Goal: Transaction & Acquisition: Purchase product/service

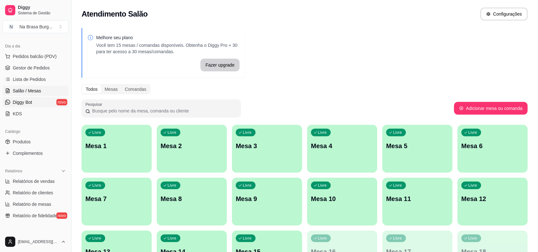
scroll to position [80, 0]
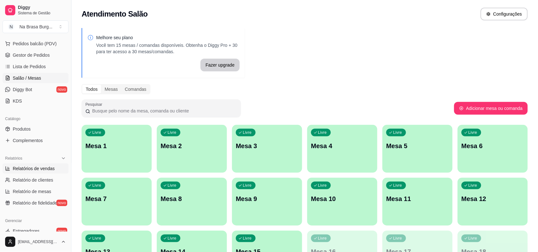
click at [37, 171] on span "Relatórios de vendas" at bounding box center [34, 168] width 42 height 6
select select "ALL"
select select "0"
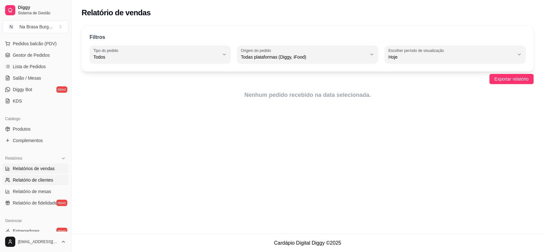
click at [46, 180] on span "Relatório de clientes" at bounding box center [33, 180] width 40 height 6
select select "30"
select select "HIGHEST_TOTAL_SPENT_WITH_ORDERS"
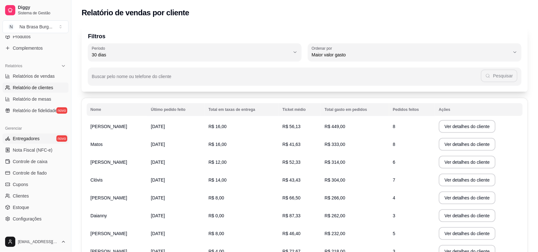
scroll to position [159, 0]
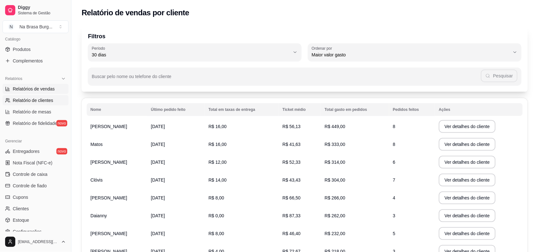
click at [40, 90] on span "Relatórios de vendas" at bounding box center [34, 89] width 42 height 6
select select "ALL"
select select "0"
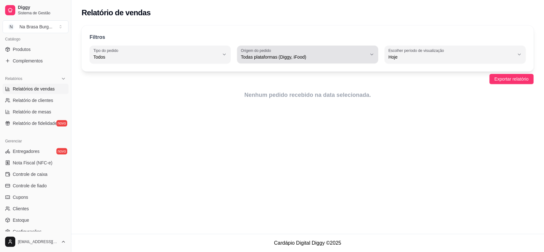
click at [290, 54] on span "Todas plataformas (Diggy, iFood)" at bounding box center [304, 57] width 126 height 6
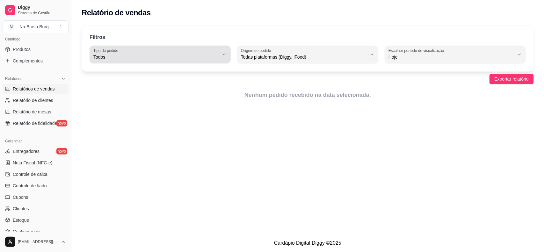
click at [219, 57] on button "Tipo do pedido Todos" at bounding box center [160, 55] width 141 height 18
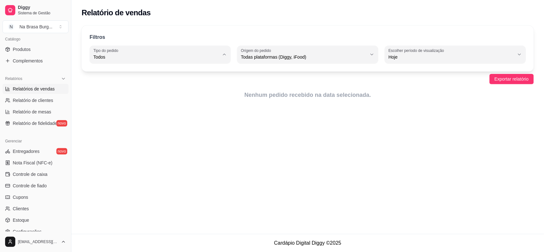
click at [208, 73] on span "Todos" at bounding box center [156, 72] width 119 height 6
click at [429, 49] on label "Escolher período de visualização" at bounding box center [417, 50] width 58 height 5
click at [403, 93] on span "7 dias" at bounding box center [451, 93] width 119 height 6
type input "7"
select select "7"
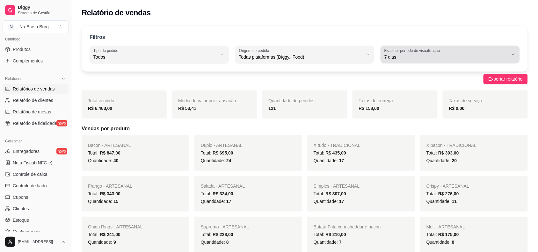
click at [490, 54] on span "7 dias" at bounding box center [446, 57] width 124 height 6
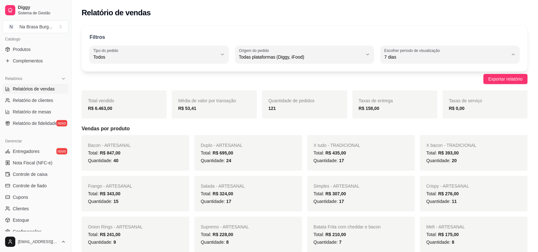
click at [415, 138] on span "Customizado" at bounding box center [447, 135] width 118 height 6
type input "-1"
select select "-1"
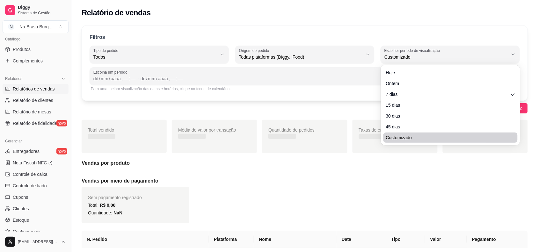
scroll to position [6, 0]
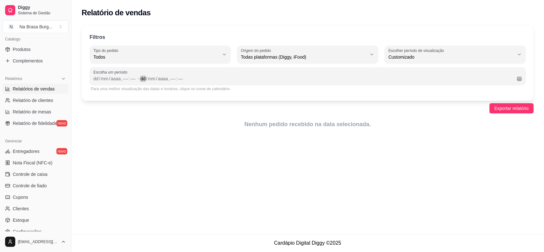
click at [368, 77] on div "dd / mm / aaaa , –– : ––" at bounding box center [326, 79] width 371 height 8
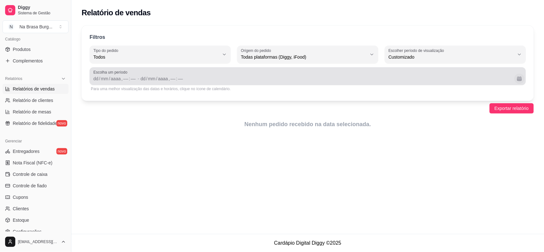
click at [518, 77] on button "Calendário" at bounding box center [519, 79] width 10 height 10
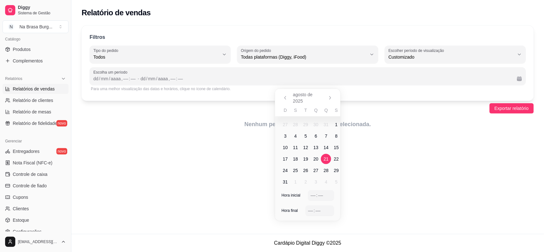
click at [327, 156] on span "21" at bounding box center [326, 159] width 5 height 6
click at [327, 167] on span "28" at bounding box center [326, 170] width 5 height 6
click at [387, 172] on div "Relatório de vendas Filtros ALL Tipo do pedido Todos Entrega Retirada Mesa Cons…" at bounding box center [307, 117] width 473 height 234
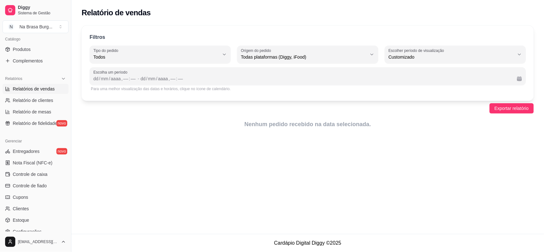
click at [345, 72] on span "Escolha um período" at bounding box center [307, 72] width 429 height 5
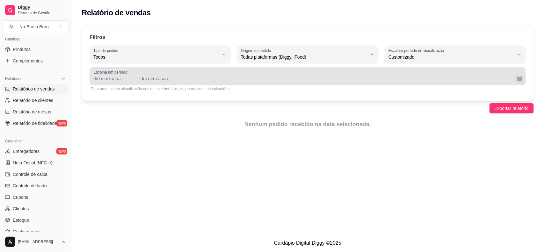
click at [516, 77] on button "Calendário" at bounding box center [519, 79] width 10 height 10
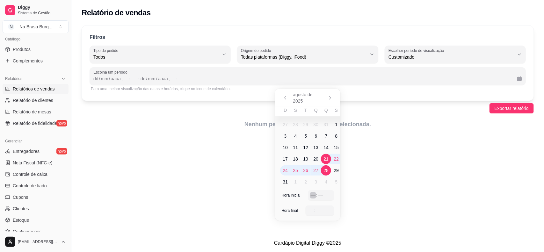
click at [311, 195] on div "––" at bounding box center [313, 195] width 6 height 6
click at [315, 210] on div "––" at bounding box center [318, 210] width 6 height 6
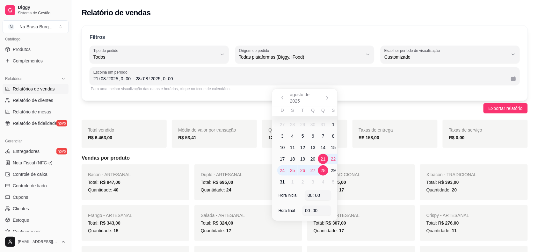
click at [200, 161] on h5 "Vendas por produto" at bounding box center [305, 158] width 446 height 8
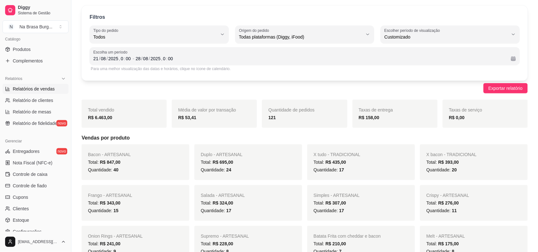
scroll to position [40, 0]
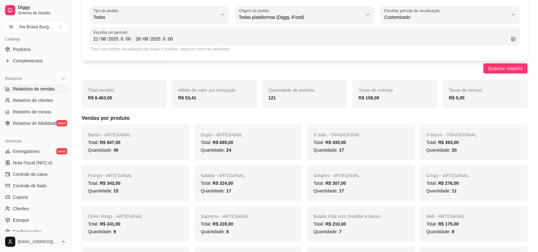
click at [207, 147] on div "Quantidade: 24" at bounding box center [248, 150] width 95 height 8
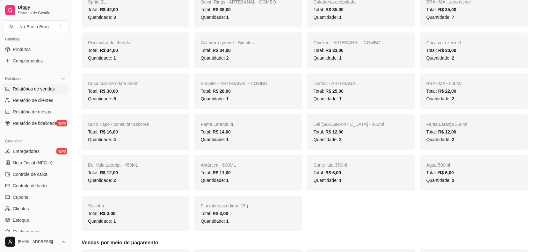
scroll to position [478, 0]
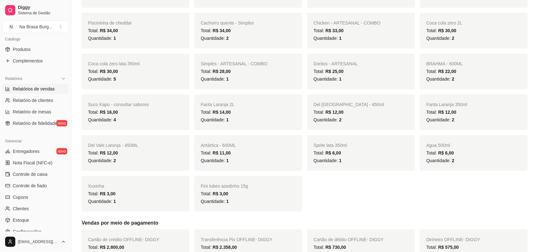
drag, startPoint x: 389, startPoint y: 176, endPoint x: 321, endPoint y: 196, distance: 71.0
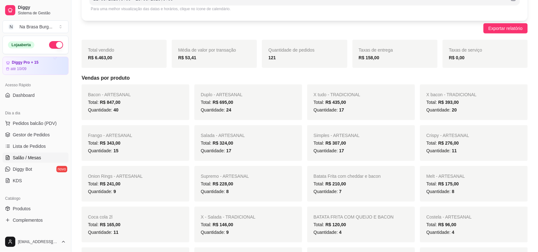
scroll to position [80, 0]
click at [39, 153] on link "Salão / Mesas" at bounding box center [36, 158] width 66 height 10
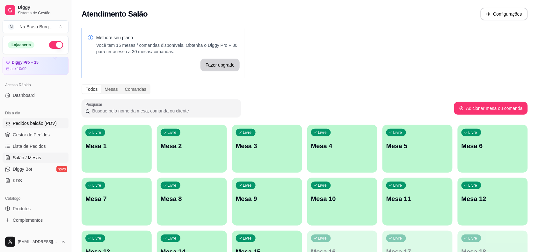
click at [45, 122] on span "Pedidos balcão (PDV)" at bounding box center [35, 123] width 44 height 6
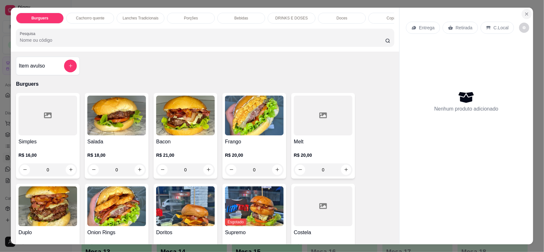
click at [524, 12] on icon "Close" at bounding box center [526, 13] width 5 height 5
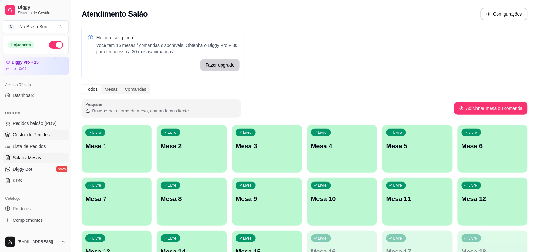
click at [50, 137] on link "Gestor de Pedidos" at bounding box center [36, 135] width 66 height 10
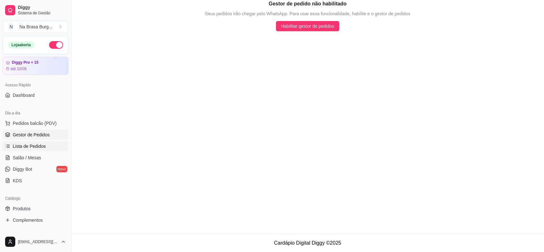
click at [30, 150] on link "Lista de Pedidos" at bounding box center [36, 146] width 66 height 10
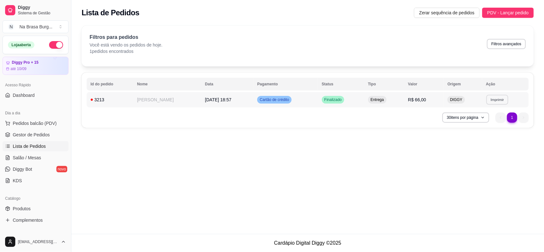
click at [500, 98] on button "Imprimir" at bounding box center [497, 100] width 22 height 10
click at [491, 123] on button "IMPRESSORA" at bounding box center [485, 122] width 46 height 10
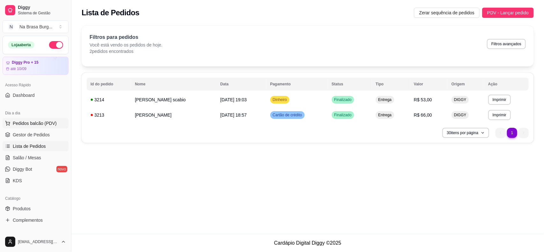
click at [48, 126] on span "Pedidos balcão (PDV)" at bounding box center [35, 123] width 44 height 6
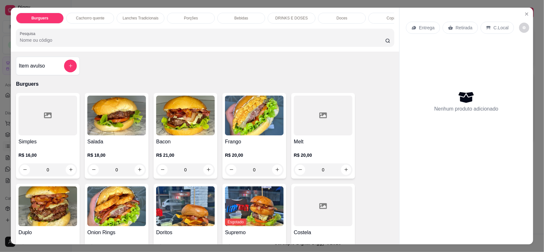
scroll to position [40, 0]
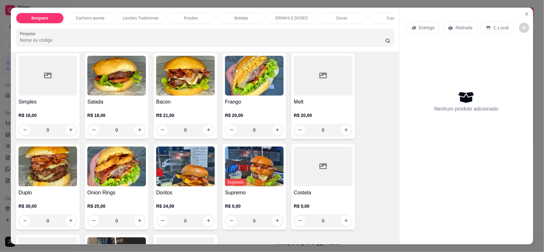
click at [66, 227] on div "0" at bounding box center [47, 220] width 59 height 13
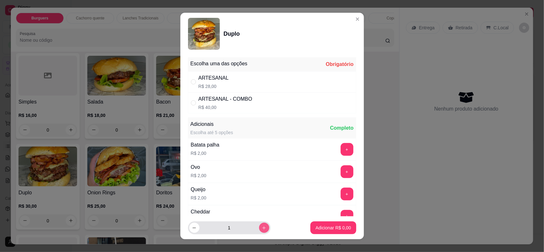
click at [262, 228] on icon "increase-product-quantity" at bounding box center [264, 228] width 5 height 5
type input "2"
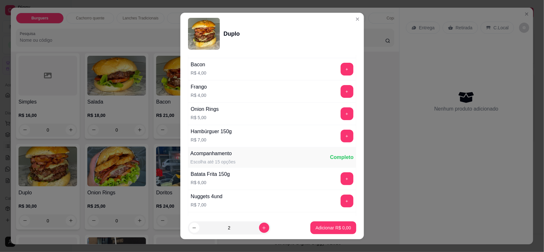
scroll to position [250, 0]
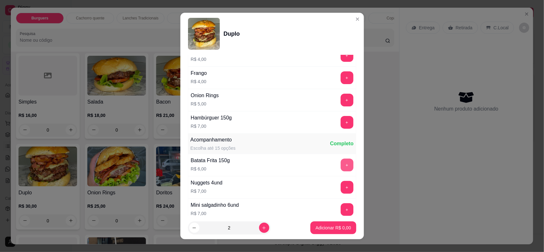
click at [341, 164] on button "+" at bounding box center [347, 165] width 13 height 13
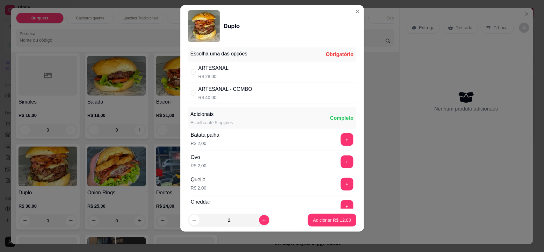
scroll to position [0, 0]
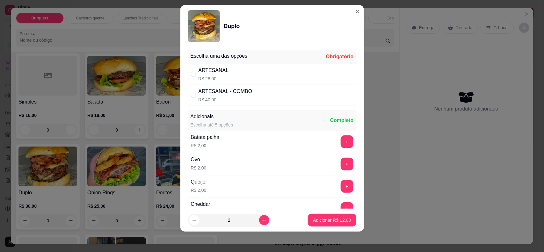
click at [334, 66] on div "ARTESANAL R$ 28,00" at bounding box center [272, 74] width 168 height 21
radio input "true"
click at [325, 222] on p "Adicionar R$ 68,00" at bounding box center [332, 220] width 38 height 6
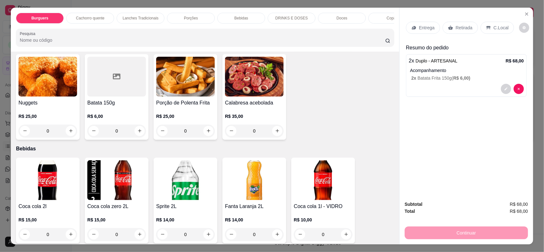
scroll to position [677, 0]
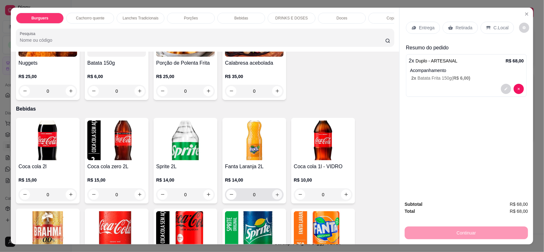
click at [275, 197] on icon "increase-product-quantity" at bounding box center [277, 194] width 5 height 5
type input "1"
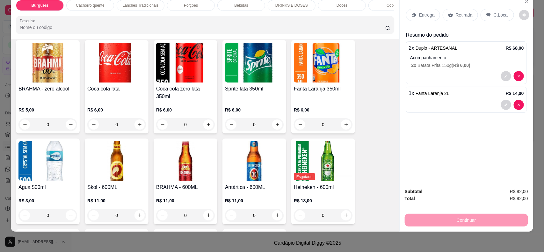
scroll to position [836, 0]
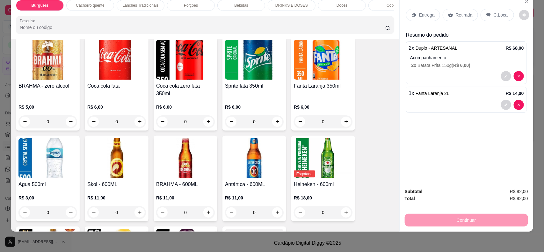
click at [420, 20] on div "Entrega" at bounding box center [423, 15] width 34 height 12
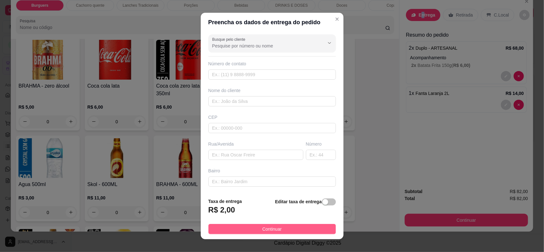
click at [274, 234] on button "Continuar" at bounding box center [271, 229] width 127 height 10
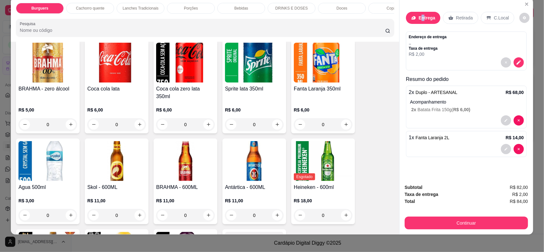
scroll to position [13, 0]
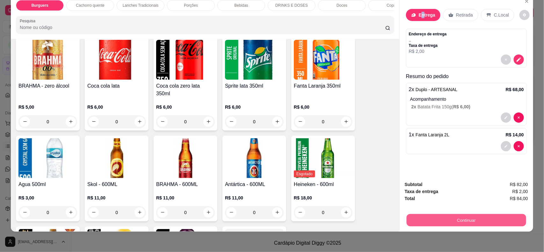
click at [477, 225] on button "Continuar" at bounding box center [466, 220] width 119 height 12
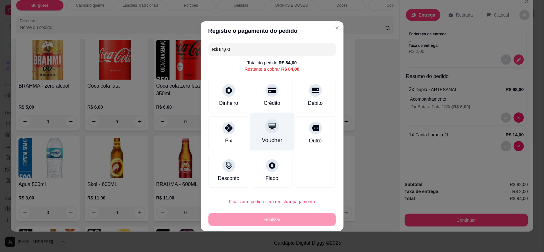
drag, startPoint x: 279, startPoint y: 99, endPoint x: 278, endPoint y: 104, distance: 4.9
click at [278, 104] on div "Crédito" at bounding box center [272, 96] width 41 height 34
type input "R$ 0,00"
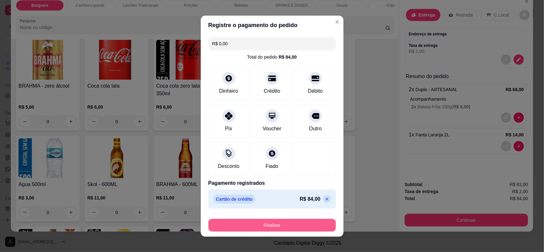
click at [294, 221] on button "Finalizar" at bounding box center [271, 225] width 127 height 13
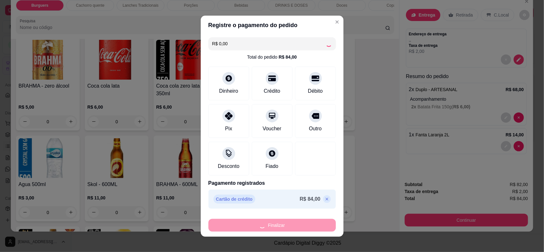
type input "0"
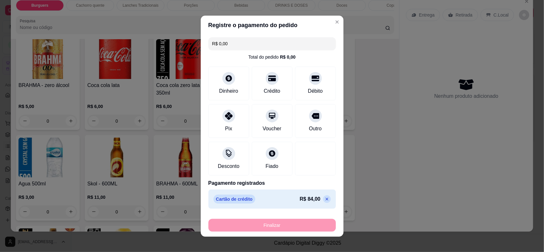
type input "-R$ 84,00"
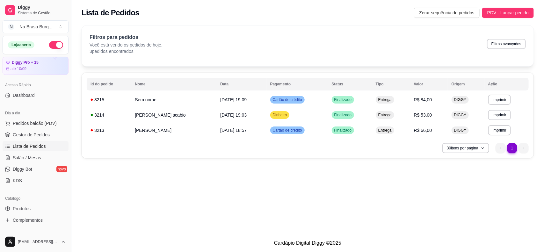
click at [445, 93] on td "R$ 84,00" at bounding box center [429, 99] width 38 height 15
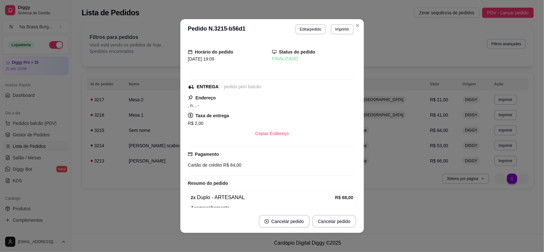
scroll to position [1, 0]
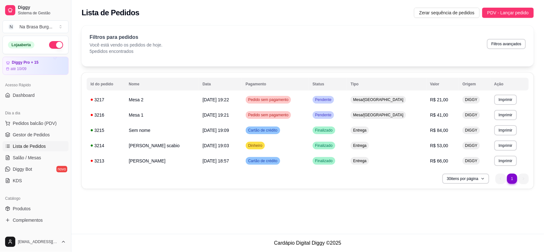
click at [138, 203] on div "**********" at bounding box center [307, 117] width 473 height 234
click at [158, 201] on div "**********" at bounding box center [307, 117] width 473 height 234
click at [167, 118] on td "Mesa 1" at bounding box center [162, 114] width 74 height 15
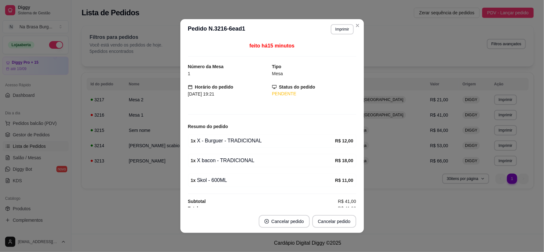
drag, startPoint x: 181, startPoint y: 131, endPoint x: 179, endPoint y: 126, distance: 5.3
click at [181, 131] on div "feito há 15 minutos Número da Mesa 1 Tipo Mesa Horário do pedido [DATE] 19:21 S…" at bounding box center [272, 125] width 184 height 170
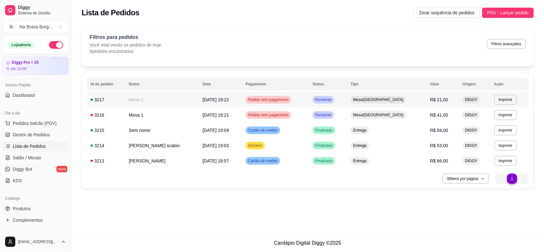
click at [181, 97] on td "Mesa 2" at bounding box center [162, 99] width 74 height 15
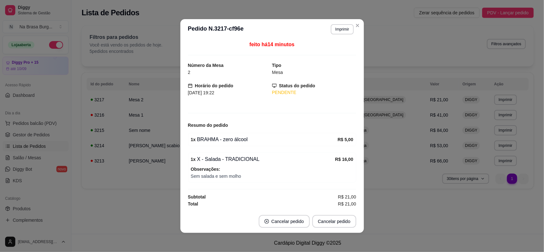
scroll to position [3, 0]
click at [257, 171] on span "Observações:" at bounding box center [272, 169] width 163 height 7
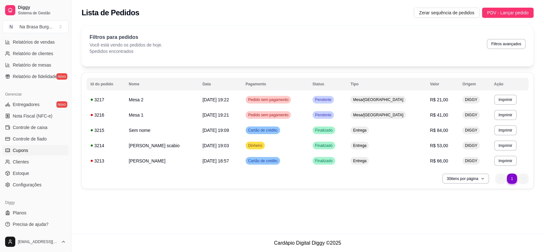
scroll to position [0, 0]
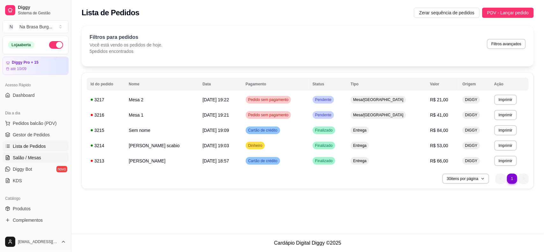
click at [37, 158] on span "Salão / Mesas" at bounding box center [27, 158] width 28 height 6
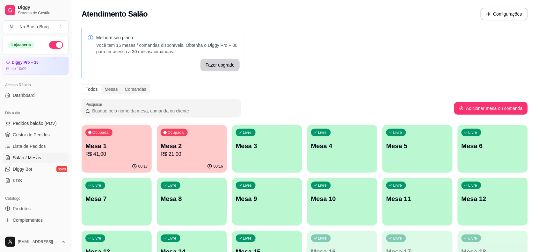
click at [109, 151] on p "R$ 41,00" at bounding box center [116, 154] width 62 height 8
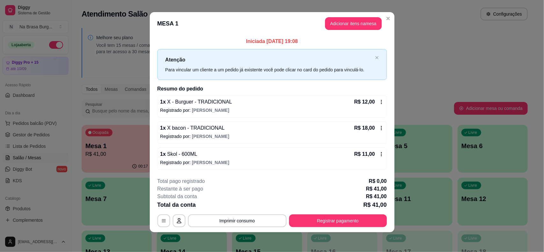
scroll to position [5, 0]
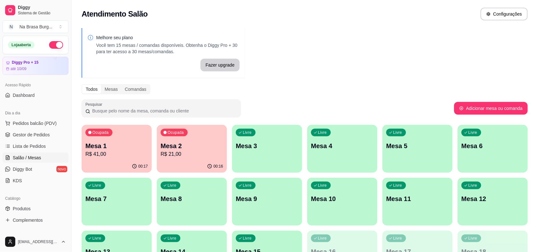
click at [187, 158] on div "Ocupada Mesa 2 R$ 21,00" at bounding box center [192, 142] width 70 height 35
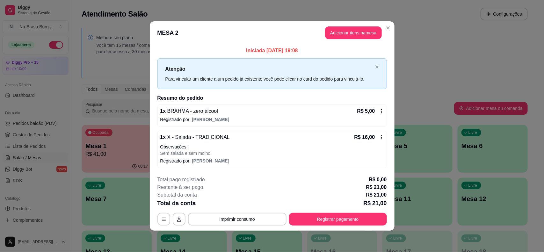
click at [230, 147] on p "Observações:" at bounding box center [272, 147] width 224 height 6
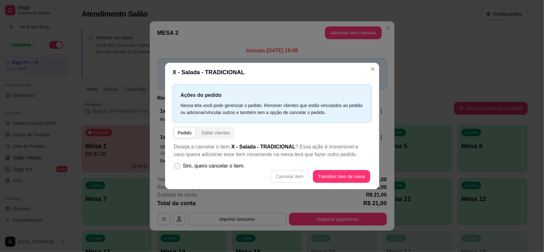
click at [215, 169] on span "Sim, quero cancelar o item." at bounding box center [214, 166] width 62 height 8
click at [178, 169] on input "Sim, quero cancelar o item." at bounding box center [176, 169] width 4 height 4
checkbox input "true"
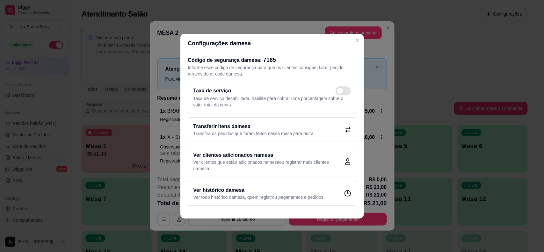
click at [351, 42] on header "Configurações da mesa" at bounding box center [272, 43] width 184 height 19
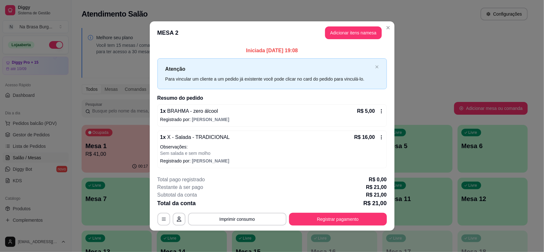
click at [302, 147] on p "Observações:" at bounding box center [272, 147] width 224 height 6
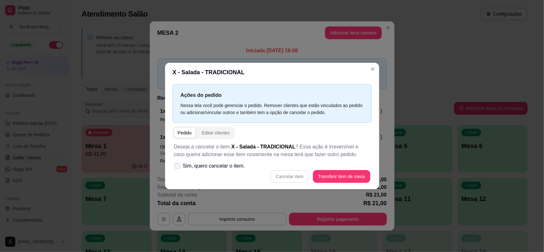
click at [225, 168] on span "Sim, quero cancelar o item." at bounding box center [214, 166] width 62 height 8
click at [178, 168] on input "Sim, quero cancelar o item." at bounding box center [176, 169] width 4 height 4
checkbox input "true"
click at [291, 179] on button "Cancelar item" at bounding box center [289, 176] width 39 height 13
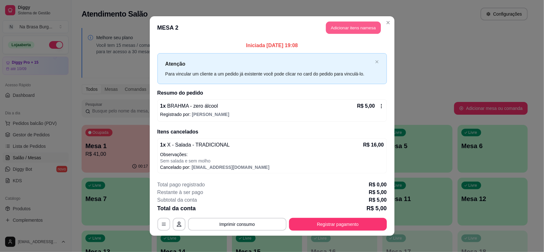
click at [338, 29] on button "Adicionar itens na mesa" at bounding box center [353, 28] width 55 height 12
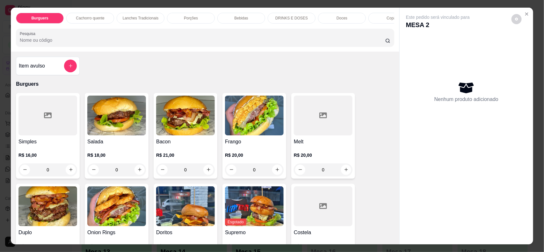
click at [241, 15] on div "Bebidas" at bounding box center [241, 18] width 48 height 11
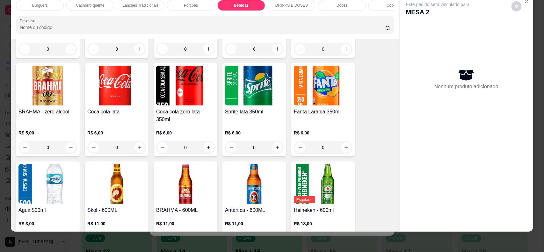
scroll to position [890, 0]
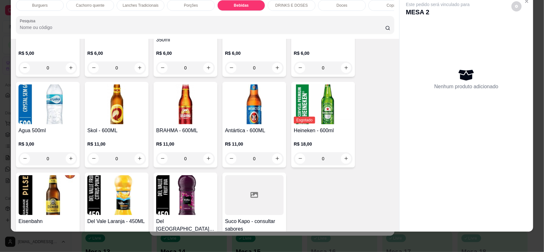
click at [119, 131] on h4 "Skol - 600ML" at bounding box center [116, 131] width 59 height 8
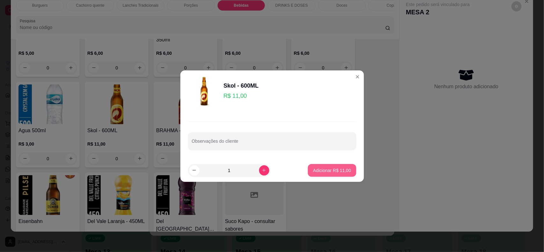
click at [335, 171] on p "Adicionar R$ 11,00" at bounding box center [332, 170] width 38 height 6
type input "1"
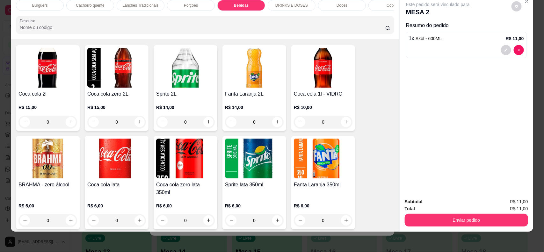
scroll to position [690, 0]
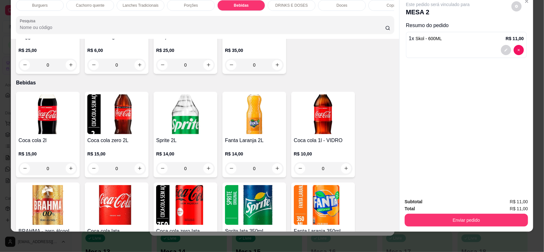
click at [83, 5] on p "Cachorro quente" at bounding box center [90, 5] width 28 height 5
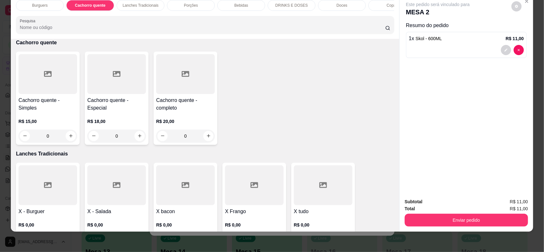
click at [133, 5] on p "Lanches Tradicionais" at bounding box center [141, 5] width 36 height 5
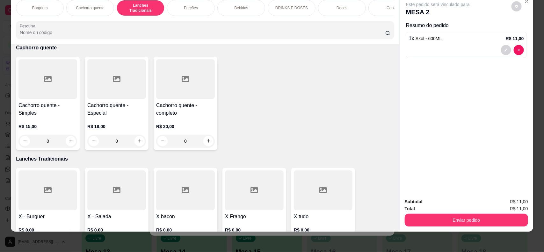
scroll to position [425, 0]
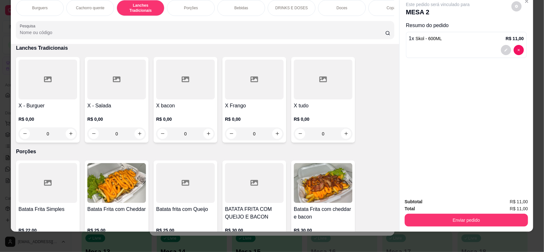
click at [115, 80] on icon at bounding box center [117, 80] width 8 height 8
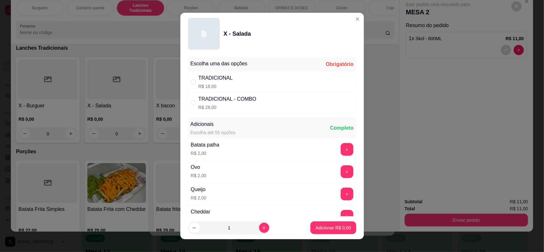
click at [227, 82] on div "TRADICIONAL R$ 16,00" at bounding box center [216, 81] width 34 height 15
radio input "true"
click at [341, 174] on button "+" at bounding box center [347, 171] width 13 height 13
click at [330, 227] on p "Adicionar R$ 18,00" at bounding box center [332, 228] width 38 height 6
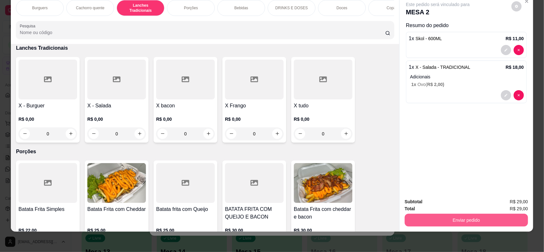
click at [421, 222] on button "Enviar pedido" at bounding box center [466, 220] width 123 height 13
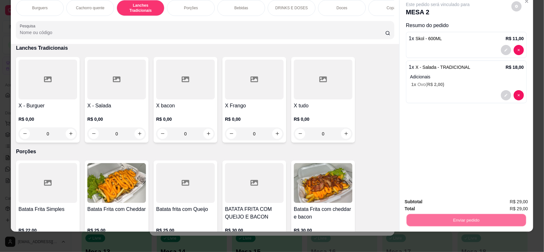
click at [425, 204] on button "Não registrar e enviar pedido" at bounding box center [445, 205] width 64 height 12
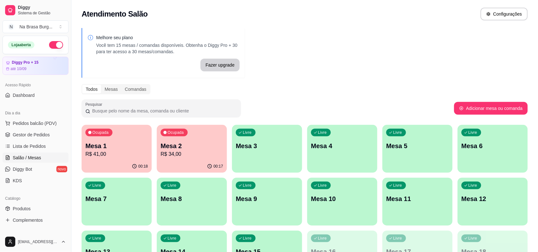
click at [41, 118] on div "Dia a dia" at bounding box center [36, 113] width 66 height 10
click at [42, 122] on span "Pedidos balcão (PDV)" at bounding box center [35, 123] width 44 height 6
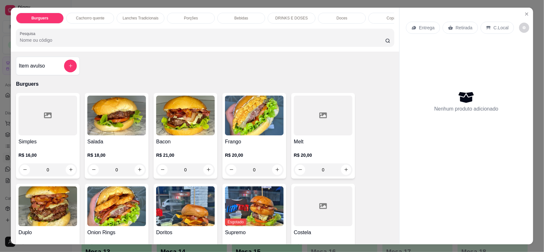
click at [136, 20] on p "Lanches Tradicionais" at bounding box center [141, 18] width 36 height 5
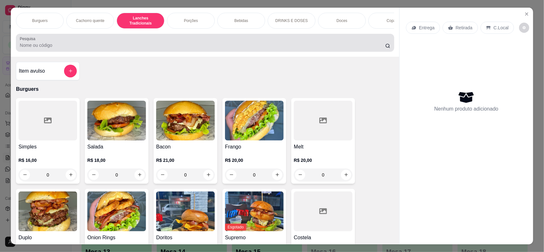
scroll to position [13, 0]
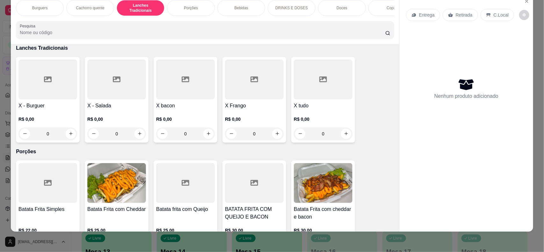
click at [50, 103] on h4 "X - Burguer" at bounding box center [47, 106] width 59 height 8
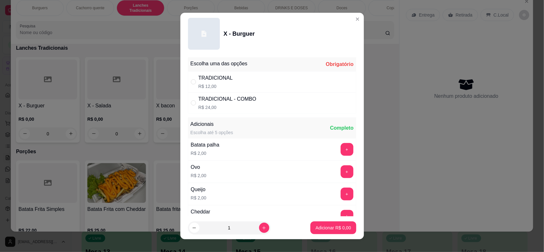
click at [220, 86] on p "R$ 12,00" at bounding box center [216, 86] width 34 height 6
radio input "true"
click at [257, 234] on div "1" at bounding box center [229, 227] width 80 height 13
click at [262, 229] on icon "increase-product-quantity" at bounding box center [264, 228] width 5 height 5
type input "2"
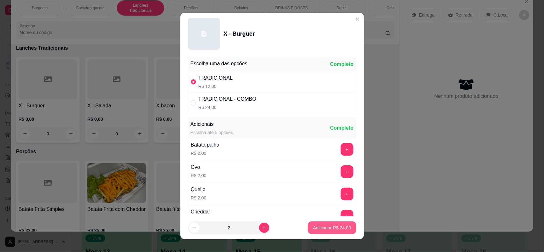
click at [324, 222] on button "Adicionar R$ 24,00" at bounding box center [332, 227] width 48 height 13
type input "2"
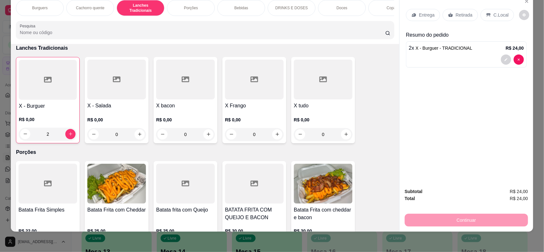
click at [430, 10] on div "Entrega" at bounding box center [423, 15] width 34 height 12
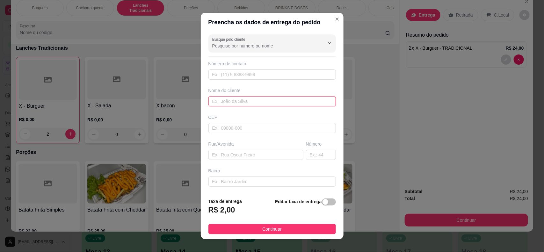
click at [264, 99] on input "text" at bounding box center [271, 101] width 127 height 10
type input "geciane"
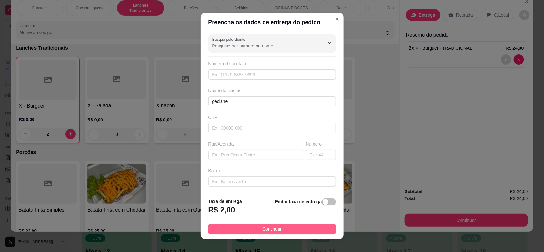
click at [305, 228] on button "Continuar" at bounding box center [271, 229] width 127 height 10
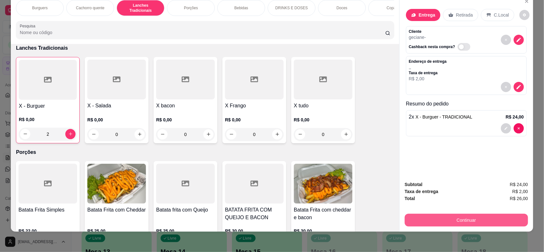
click at [447, 225] on button "Continuar" at bounding box center [466, 220] width 123 height 13
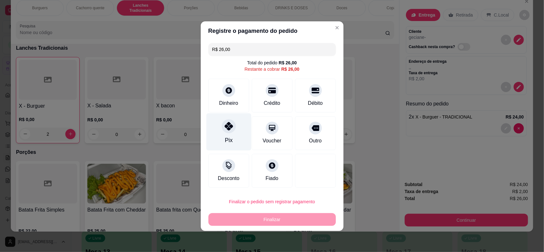
click at [230, 136] on div "Pix" at bounding box center [229, 140] width 8 height 8
type input "R$ 0,00"
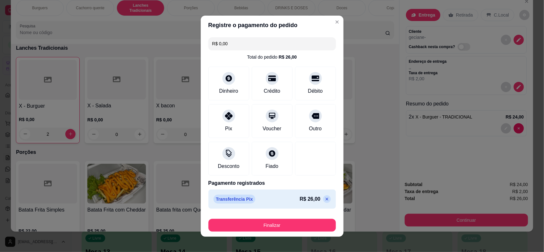
click at [270, 230] on button "Finalizar" at bounding box center [271, 225] width 127 height 13
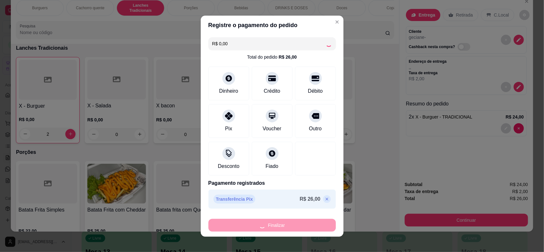
type input "0"
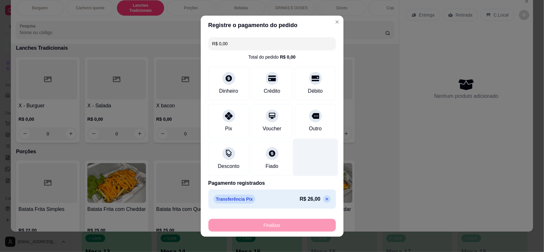
type input "-R$ 26,00"
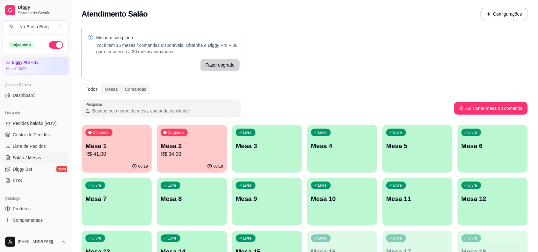
click at [123, 169] on div "00:19" at bounding box center [117, 166] width 70 height 12
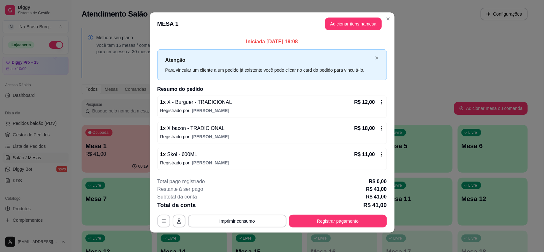
scroll to position [5, 0]
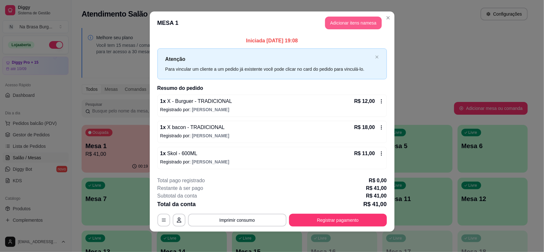
click at [347, 21] on button "Adicionar itens na mesa" at bounding box center [353, 23] width 57 height 13
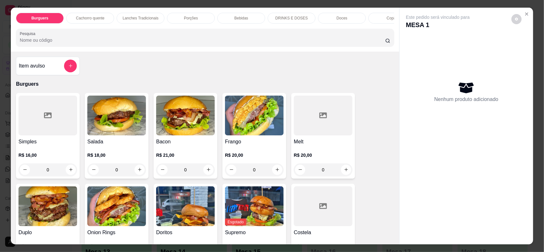
click at [252, 15] on div "Bebidas" at bounding box center [241, 18] width 48 height 11
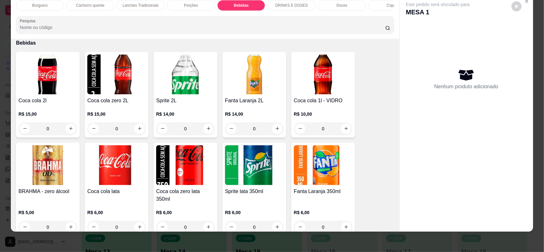
click at [303, 183] on img at bounding box center [323, 165] width 59 height 40
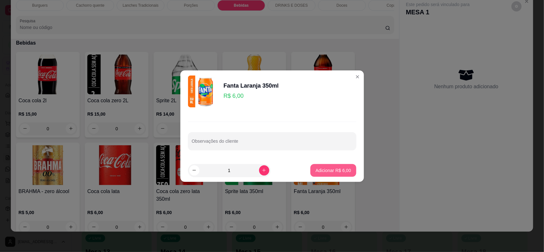
click at [335, 169] on p "Adicionar R$ 6,00" at bounding box center [332, 170] width 35 height 6
type input "1"
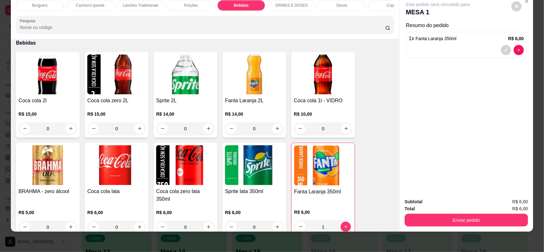
click at [461, 222] on button "Enviar pedido" at bounding box center [466, 220] width 123 height 13
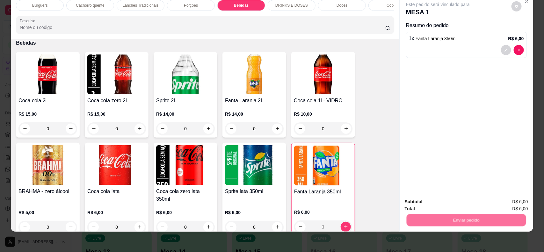
click at [447, 206] on button "Não registrar e enviar pedido" at bounding box center [445, 205] width 64 height 12
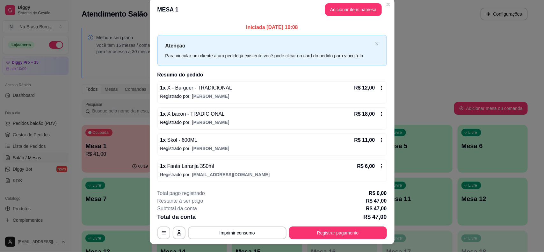
scroll to position [0, 0]
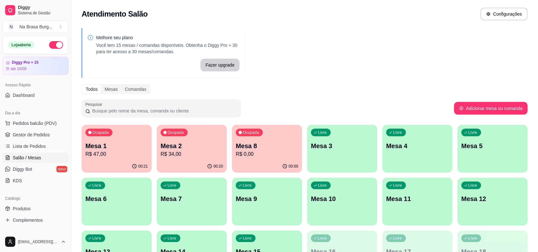
click at [257, 154] on p "R$ 0,00" at bounding box center [267, 154] width 62 height 8
click at [202, 153] on p "R$ 34,00" at bounding box center [192, 154] width 62 height 8
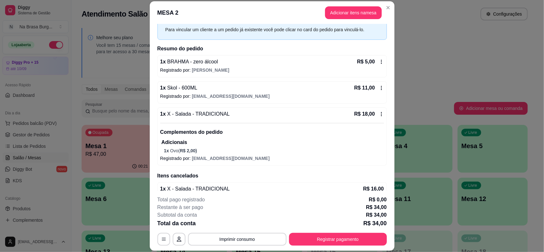
scroll to position [59, 0]
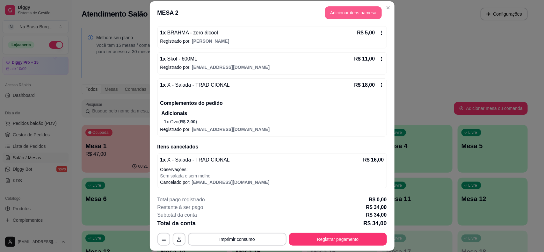
click at [358, 16] on button "Adicionar itens na mesa" at bounding box center [353, 12] width 57 height 13
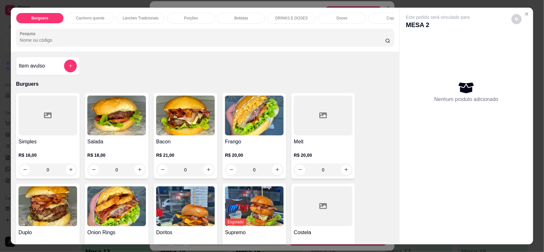
click at [139, 18] on p "Lanches Tradicionais" at bounding box center [141, 18] width 36 height 5
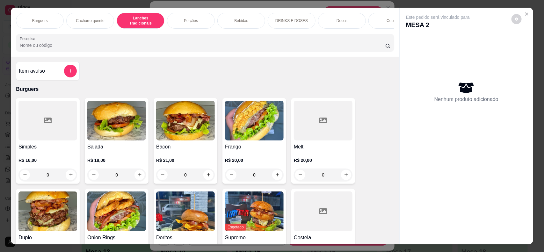
scroll to position [13, 0]
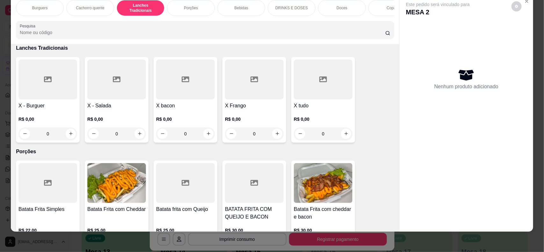
click at [182, 83] on icon at bounding box center [186, 80] width 8 height 8
click at [233, 77] on div "TRADICIONAL R$ 18,00" at bounding box center [272, 81] width 168 height 21
radio input "true"
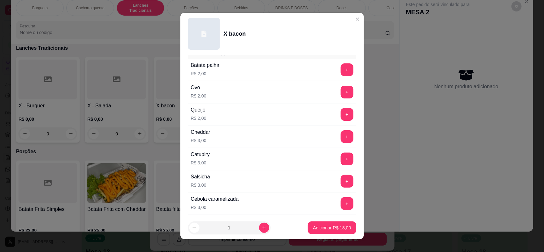
scroll to position [199, 0]
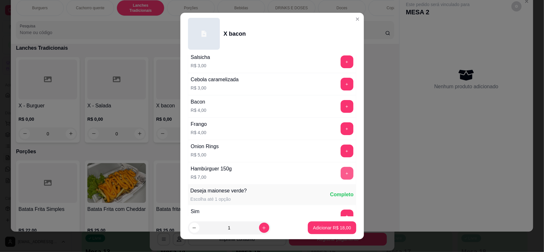
click at [341, 175] on button "+" at bounding box center [347, 173] width 13 height 13
click at [330, 229] on p "Adicionar R$ 25,00" at bounding box center [332, 228] width 37 height 6
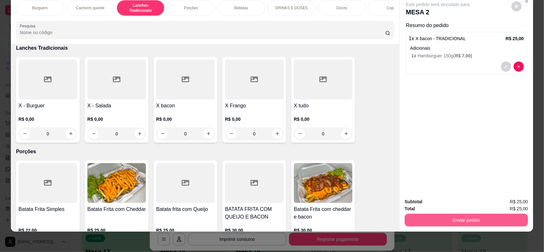
click at [489, 217] on button "Enviar pedido" at bounding box center [466, 220] width 123 height 13
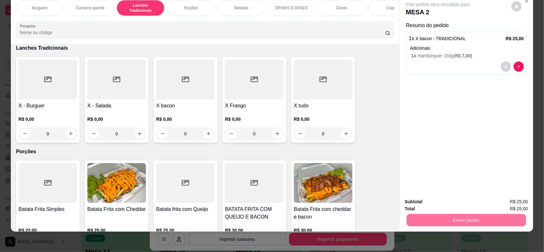
click at [454, 203] on button "Não registrar e enviar pedido" at bounding box center [445, 205] width 66 height 12
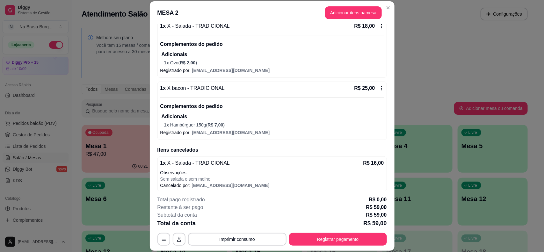
scroll to position [121, 0]
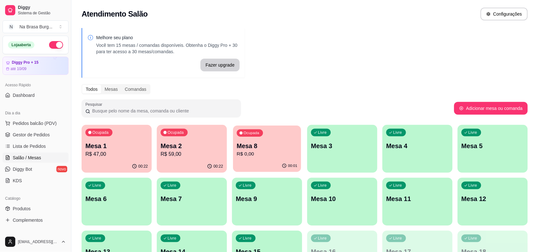
click at [247, 157] on p "R$ 0,00" at bounding box center [267, 153] width 61 height 7
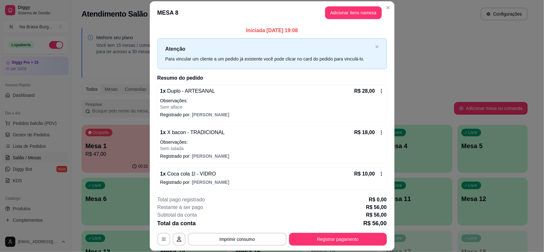
scroll to position [2, 0]
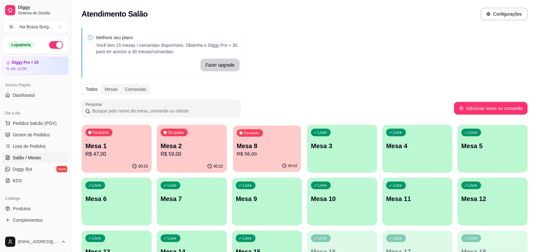
click at [263, 163] on div "00:02" at bounding box center [267, 166] width 68 height 12
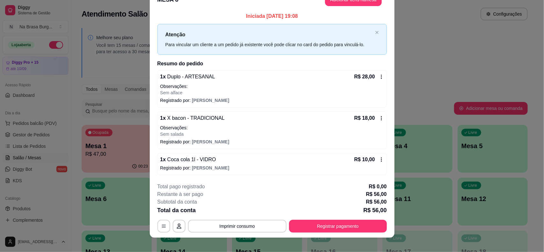
scroll to position [19, 0]
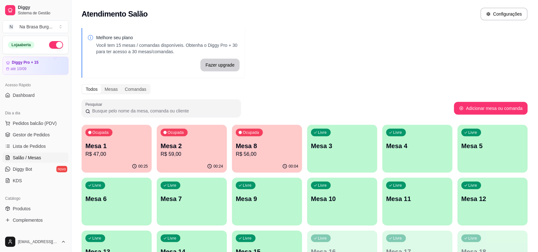
click at [254, 166] on div "00:04" at bounding box center [267, 166] width 70 height 12
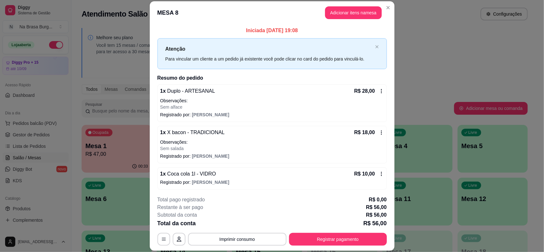
scroll to position [2, 0]
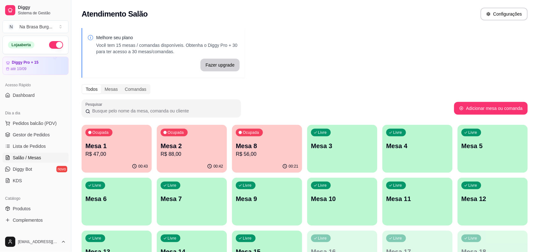
click at [180, 151] on p "R$ 88,00" at bounding box center [192, 154] width 62 height 8
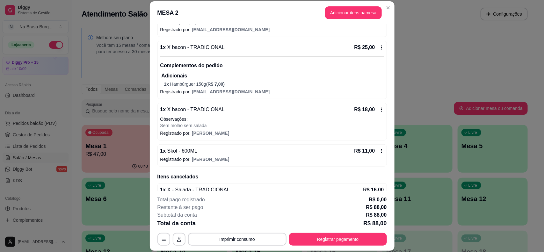
scroll to position [149, 0]
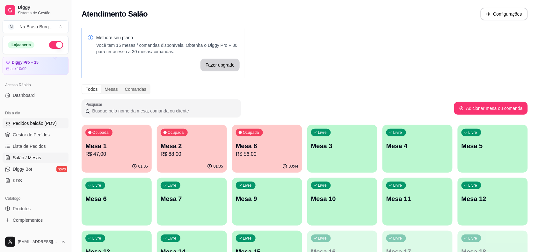
click at [38, 125] on span "Pedidos balcão (PDV)" at bounding box center [35, 123] width 44 height 6
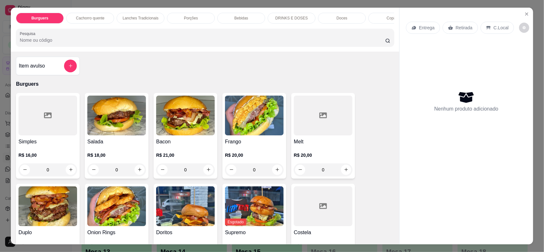
click at [131, 11] on div "Burguers Cachorro quente Lanches Tradicionais Porções Bebidas DRINKS E DOSES Do…" at bounding box center [205, 30] width 388 height 44
click at [131, 13] on div "Lanches Tradicionais" at bounding box center [141, 18] width 48 height 11
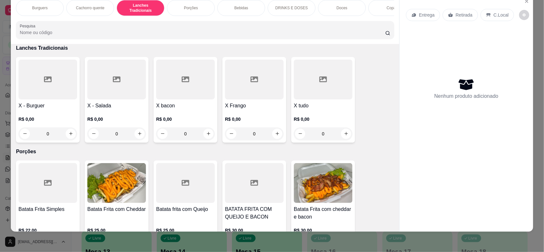
click at [39, 101] on div "X - Burguer R$ 0,00 0" at bounding box center [48, 100] width 64 height 86
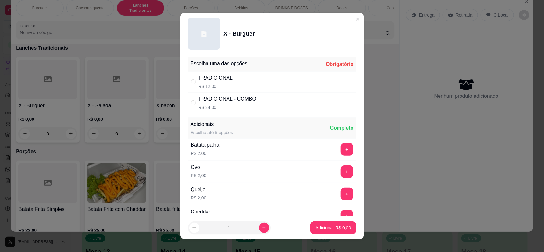
click at [265, 86] on div "TRADICIONAL R$ 12,00" at bounding box center [272, 81] width 168 height 21
radio input "true"
click at [325, 230] on p "Adicionar R$ 12,00" at bounding box center [332, 228] width 37 height 6
type input "1"
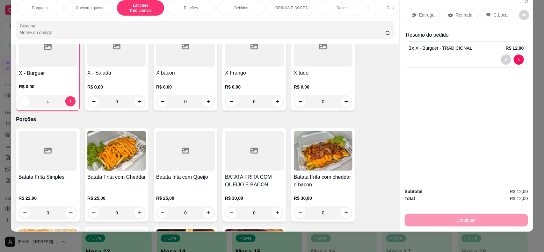
scroll to position [465, 0]
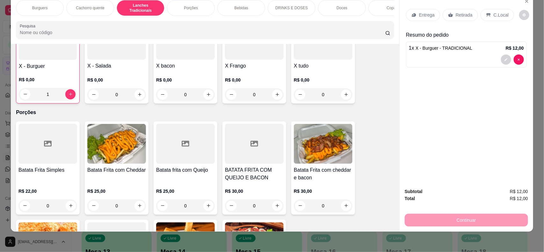
click at [459, 12] on p "Retirada" at bounding box center [464, 15] width 17 height 6
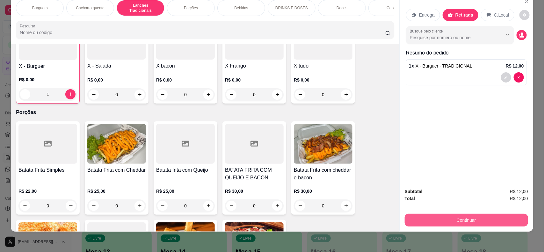
click at [465, 219] on button "Continuar" at bounding box center [466, 220] width 123 height 13
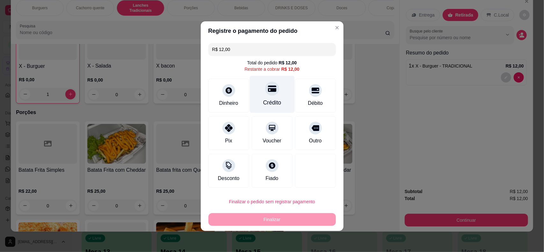
click at [268, 91] on icon at bounding box center [272, 88] width 8 height 6
type input "R$ 0,00"
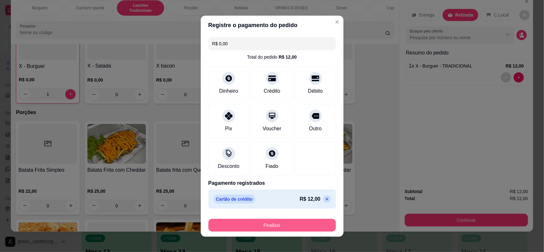
click at [276, 226] on button "Finalizar" at bounding box center [271, 225] width 127 height 13
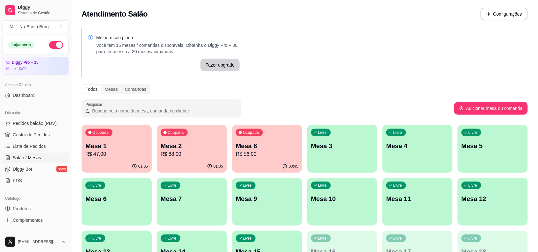
click at [189, 142] on p "Mesa 2" at bounding box center [192, 145] width 62 height 9
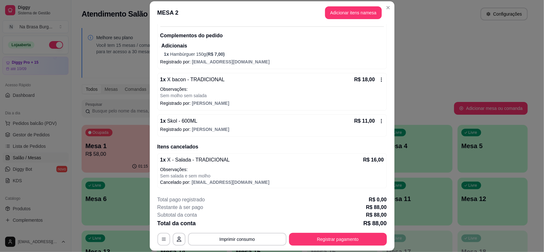
scroll to position [19, 0]
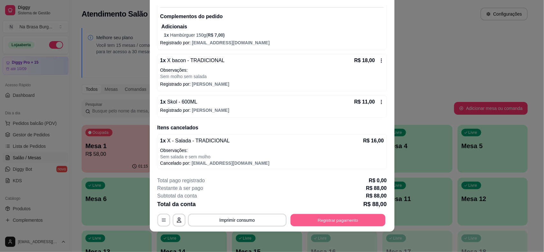
click at [330, 227] on div "**********" at bounding box center [271, 220] width 229 height 13
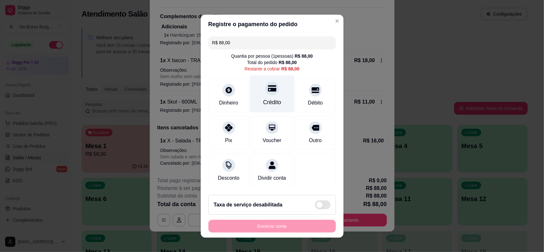
click at [267, 92] on div at bounding box center [272, 88] width 14 height 14
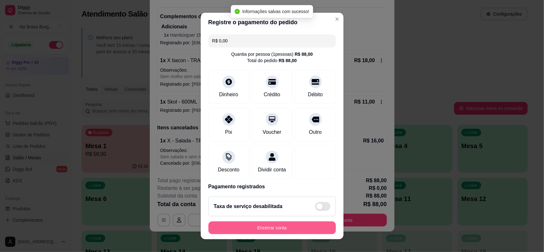
type input "R$ 0,00"
click at [272, 227] on button "Encerrar conta" at bounding box center [271, 227] width 127 height 13
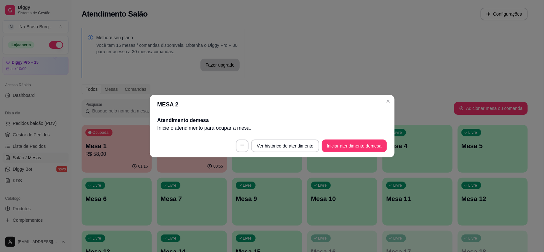
scroll to position [0, 0]
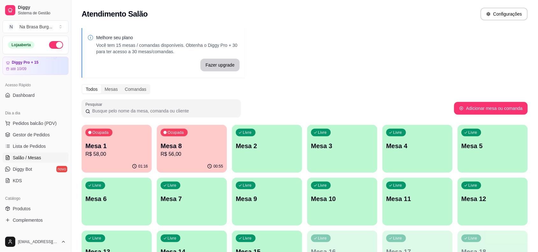
click at [203, 127] on div "Ocupada Mesa 8 R$ 56,00" at bounding box center [192, 142] width 70 height 35
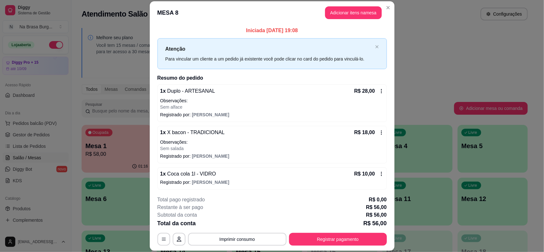
scroll to position [2, 0]
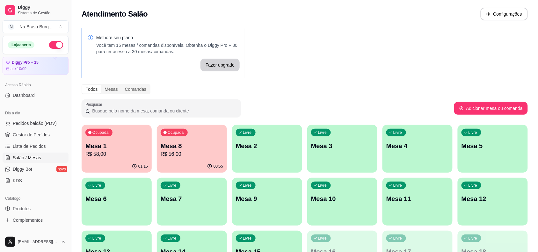
click at [140, 158] on p "R$ 58,00" at bounding box center [116, 154] width 62 height 8
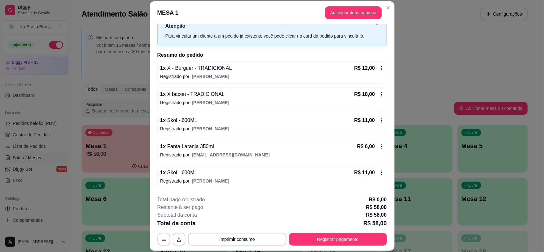
scroll to position [19, 0]
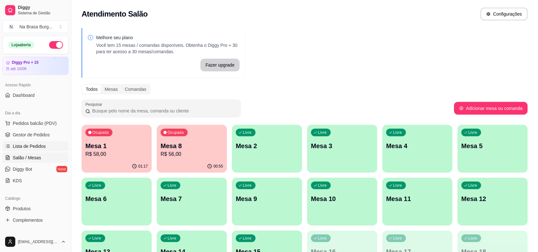
click at [27, 143] on span "Lista de Pedidos" at bounding box center [29, 146] width 33 height 6
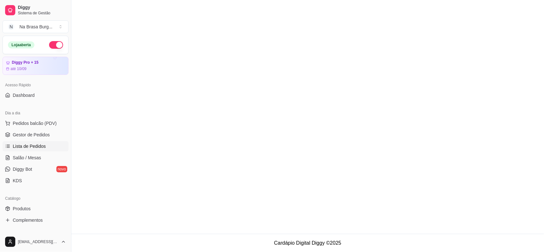
click at [49, 145] on link "Lista de Pedidos" at bounding box center [36, 146] width 66 height 10
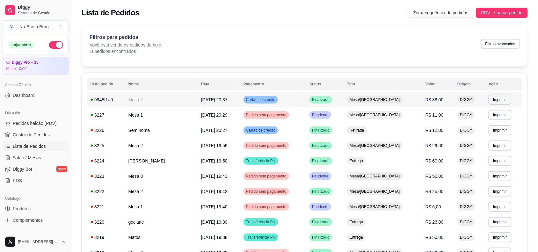
click at [188, 100] on td "Mesa 2" at bounding box center [161, 99] width 73 height 15
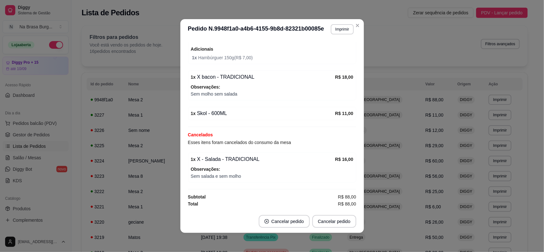
scroll to position [1, 0]
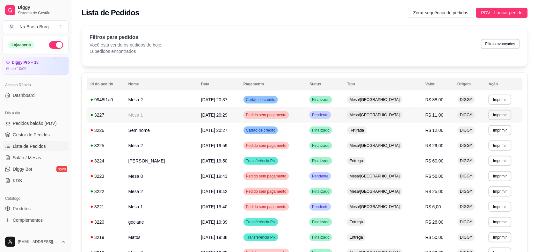
click at [143, 115] on td "Mesa 1" at bounding box center [161, 114] width 73 height 15
click at [15, 155] on span "Salão / Mesas" at bounding box center [27, 158] width 28 height 6
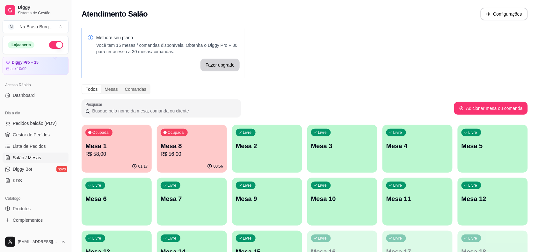
click at [177, 133] on p "Ocupada" at bounding box center [176, 132] width 16 height 5
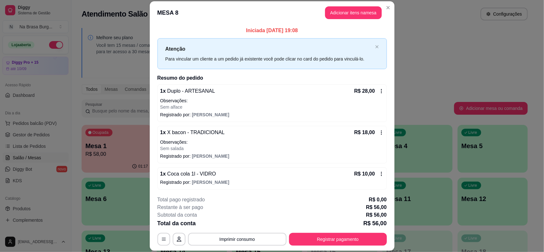
scroll to position [2, 0]
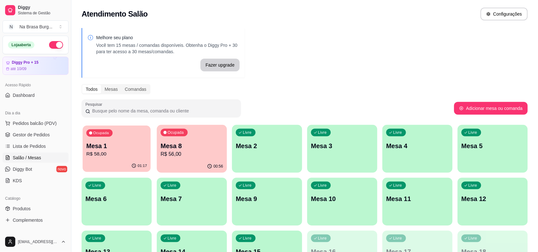
click at [99, 150] on p "Mesa 1" at bounding box center [116, 146] width 61 height 9
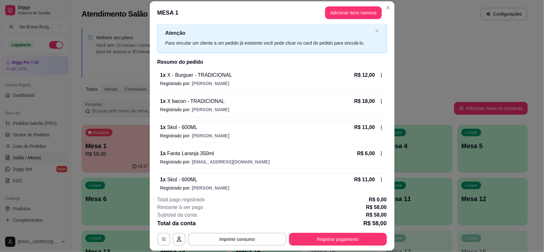
scroll to position [23, 0]
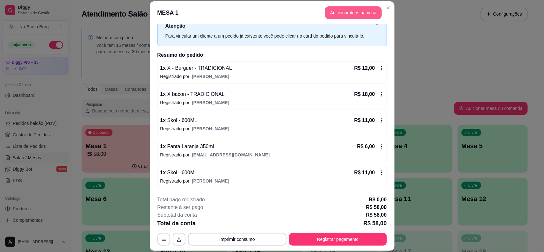
click at [363, 13] on button "Adicionar itens na mesa" at bounding box center [353, 12] width 57 height 13
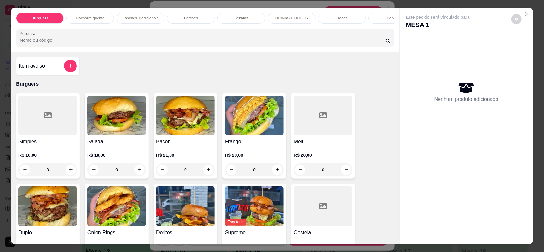
click at [150, 22] on div "Lanches Tradicionais" at bounding box center [141, 18] width 48 height 11
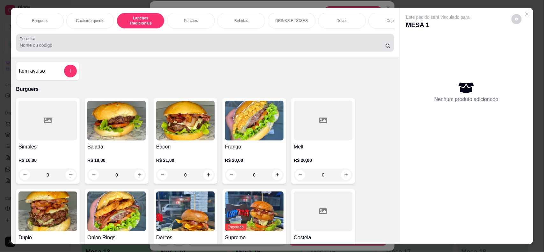
scroll to position [13, 0]
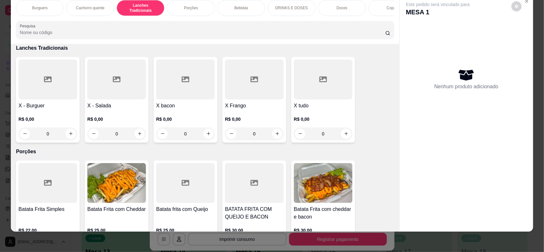
click at [155, 102] on div "X bacon R$ 0,00 0" at bounding box center [186, 100] width 64 height 86
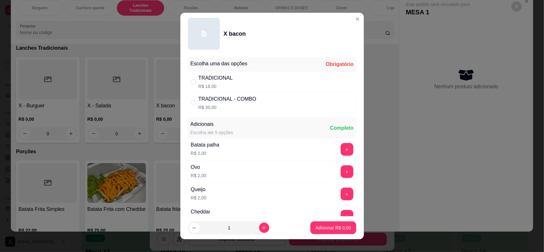
click at [252, 79] on div "TRADICIONAL R$ 18,00" at bounding box center [272, 81] width 168 height 21
radio input "true"
click at [341, 174] on button "+" at bounding box center [347, 171] width 13 height 13
click at [329, 230] on p "Adicionar R$ 20,00" at bounding box center [332, 228] width 38 height 6
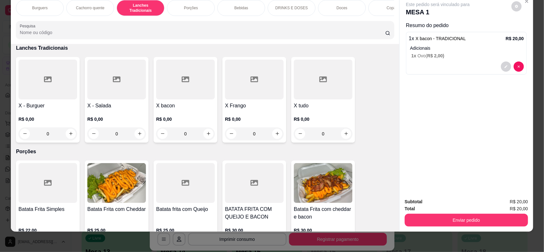
click at [454, 61] on div "1 x X bacon - TRADICIONAL R$ 20,00 Adicionais 1 x Ovo ( R$ 2,00 )" at bounding box center [466, 53] width 121 height 43
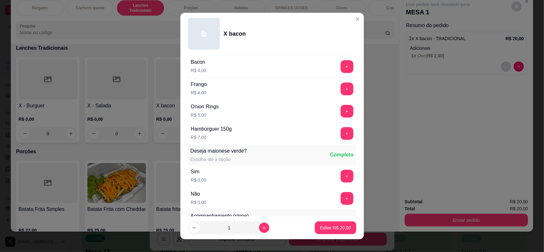
scroll to position [370, 0]
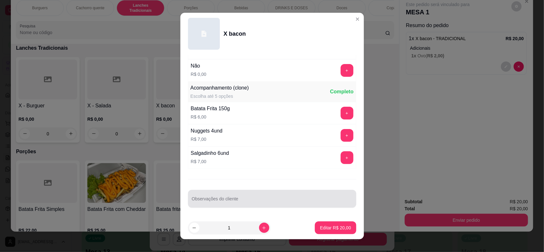
click at [228, 205] on div at bounding box center [272, 198] width 161 height 13
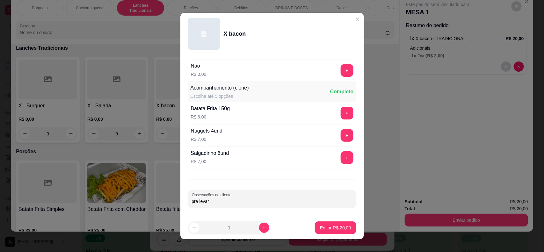
type input "pra levar"
click at [335, 228] on p "Editar R$ 20,00" at bounding box center [335, 228] width 31 height 6
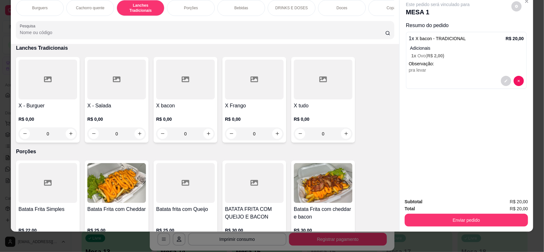
click at [434, 211] on div "Total R$ 20,00" at bounding box center [466, 208] width 123 height 7
click at [428, 211] on div "Total R$ 20,00" at bounding box center [466, 208] width 123 height 7
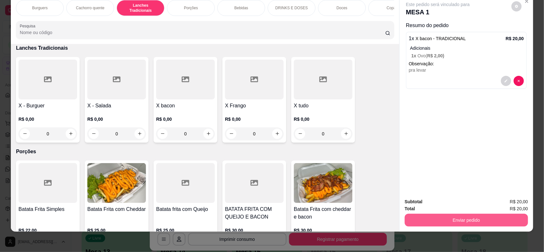
click at [428, 217] on button "Enviar pedido" at bounding box center [466, 220] width 123 height 13
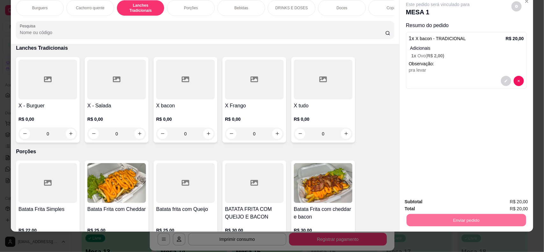
click at [431, 206] on button "Não registrar e enviar pedido" at bounding box center [445, 205] width 66 height 12
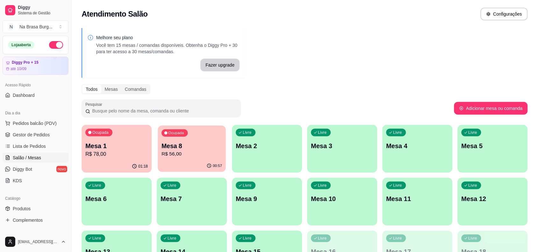
click at [182, 147] on p "Mesa 8" at bounding box center [192, 146] width 61 height 9
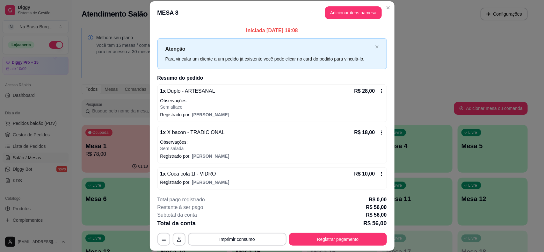
scroll to position [2, 0]
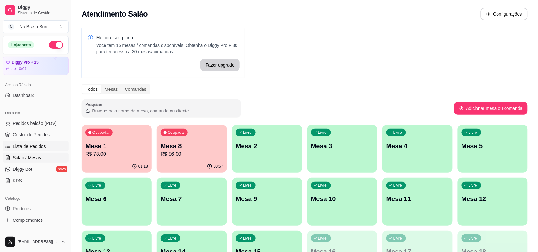
click at [28, 148] on span "Lista de Pedidos" at bounding box center [29, 146] width 33 height 6
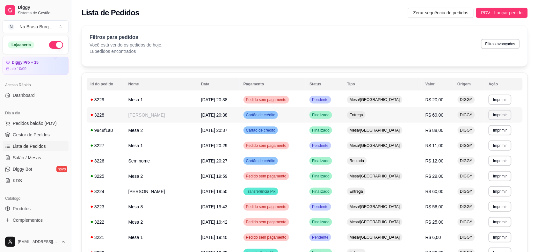
click at [175, 115] on td "[PERSON_NAME]" at bounding box center [161, 114] width 73 height 15
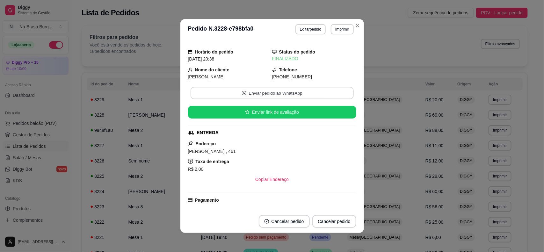
click at [285, 96] on button "Enviar pedido ao WhatsApp" at bounding box center [271, 93] width 163 height 12
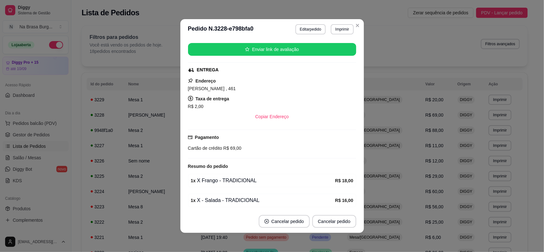
scroll to position [130, 0]
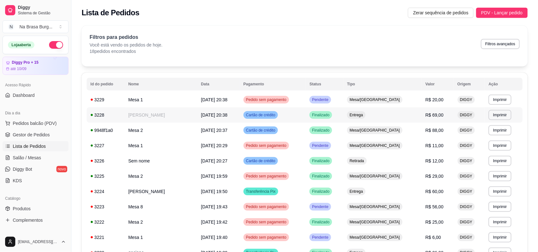
click at [148, 113] on td "[PERSON_NAME]" at bounding box center [161, 114] width 73 height 15
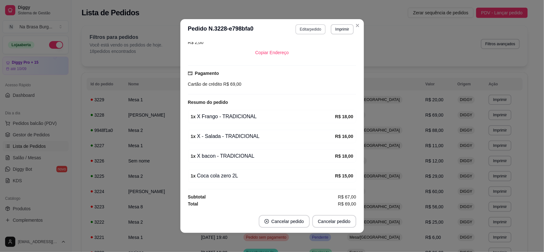
click at [306, 27] on button "Editar pedido" at bounding box center [310, 29] width 30 height 10
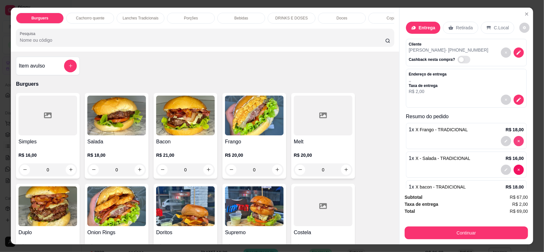
type input "0"
click at [231, 131] on img at bounding box center [254, 116] width 59 height 40
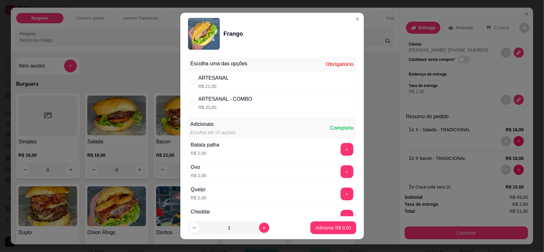
click at [274, 90] on div "ARTESANAL R$ 21,00" at bounding box center [272, 81] width 168 height 21
radio input "true"
click at [322, 228] on p "Adicionar R$ 21,00" at bounding box center [332, 228] width 38 height 6
type input "1"
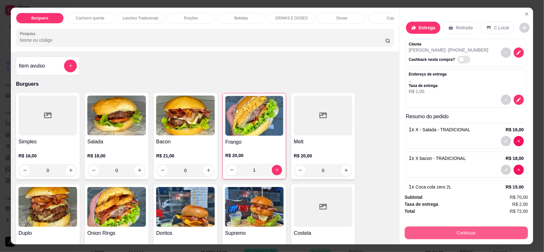
click at [408, 236] on button "Continuar" at bounding box center [466, 233] width 123 height 13
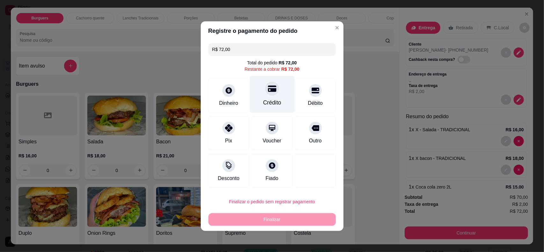
click at [267, 99] on div "Crédito" at bounding box center [272, 102] width 18 height 8
type input "R$ 0,00"
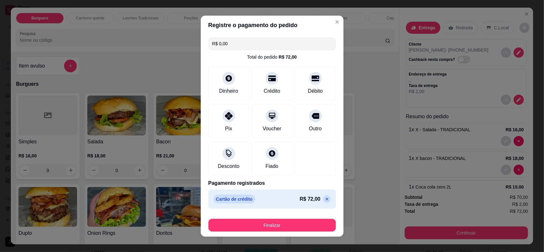
click at [295, 232] on footer "Finalizar" at bounding box center [272, 223] width 143 height 25
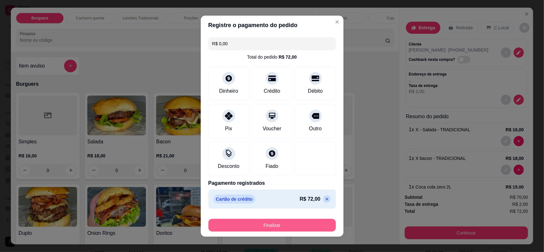
click at [296, 225] on button "Finalizar" at bounding box center [271, 225] width 127 height 13
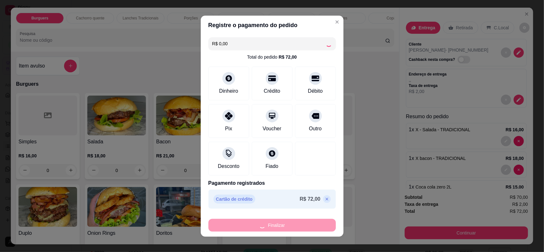
type input "0"
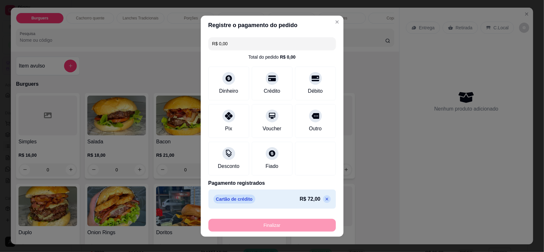
type input "-R$ 72,00"
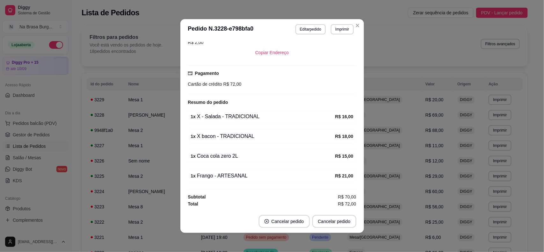
scroll to position [0, 0]
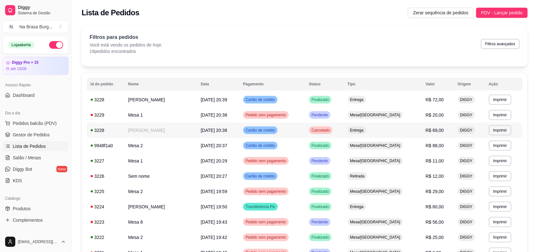
click at [167, 126] on td "[PERSON_NAME]" at bounding box center [160, 130] width 73 height 15
click at [31, 154] on link "Salão / Mesas" at bounding box center [36, 158] width 66 height 10
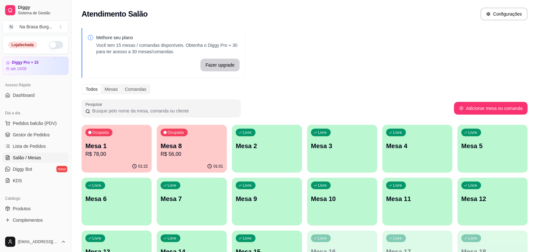
click at [122, 149] on p "Mesa 1" at bounding box center [116, 145] width 62 height 9
click at [205, 160] on div "Ocupada Mesa 8 R$ 56,00" at bounding box center [192, 142] width 70 height 35
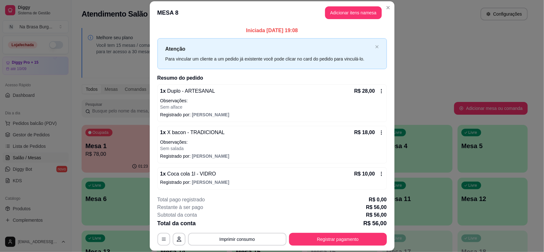
scroll to position [2, 0]
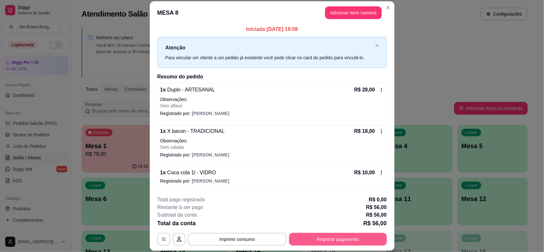
click at [341, 237] on button "Registrar pagamento" at bounding box center [338, 239] width 98 height 13
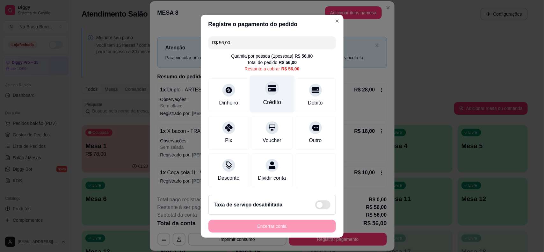
click at [265, 87] on div at bounding box center [272, 88] width 14 height 14
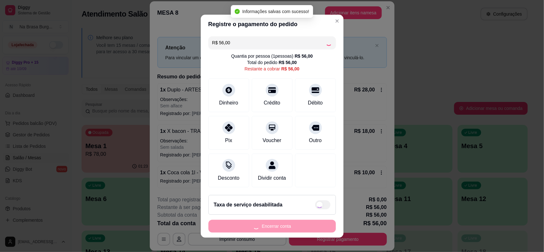
type input "R$ 0,00"
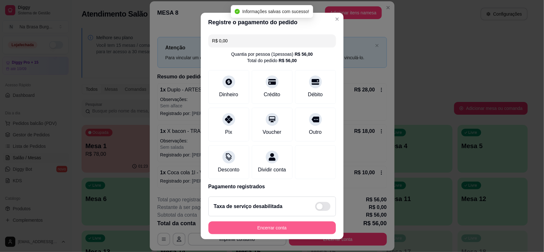
click at [270, 227] on button "Encerrar conta" at bounding box center [271, 227] width 127 height 13
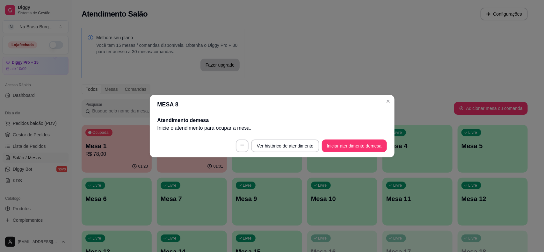
scroll to position [0, 0]
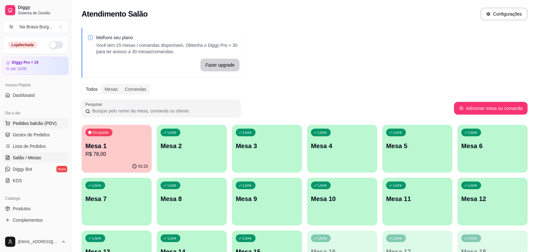
click at [23, 126] on span "Pedidos balcão (PDV)" at bounding box center [35, 123] width 44 height 6
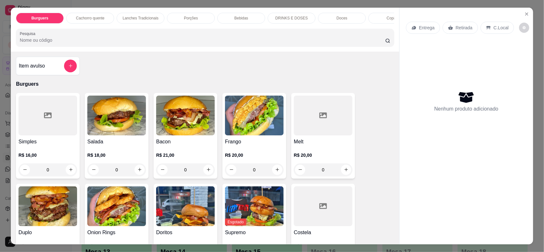
click at [253, 17] on div "Bebidas" at bounding box center [241, 18] width 48 height 11
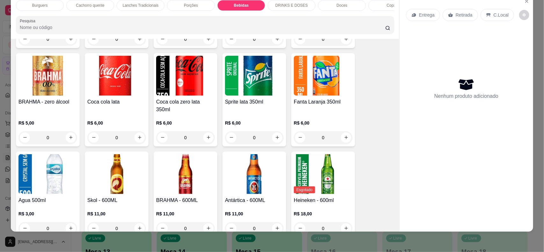
scroll to position [850, 0]
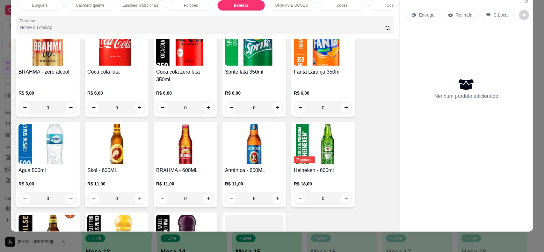
click at [326, 56] on img at bounding box center [323, 46] width 59 height 40
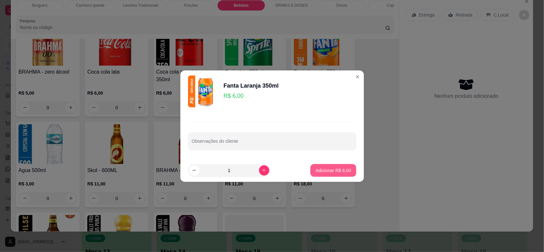
click at [332, 166] on button "Adicionar R$ 6,00" at bounding box center [333, 170] width 46 height 13
type input "1"
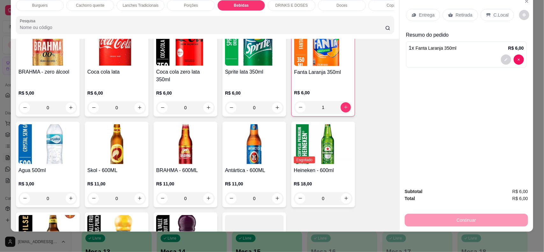
click at [457, 18] on p "Retirada" at bounding box center [464, 15] width 17 height 6
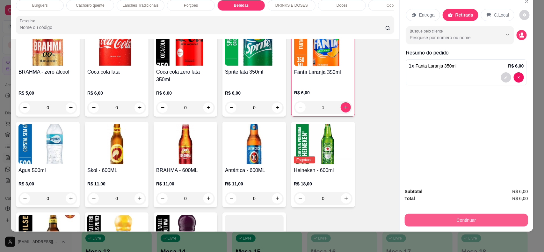
click at [450, 216] on button "Continuar" at bounding box center [466, 220] width 123 height 13
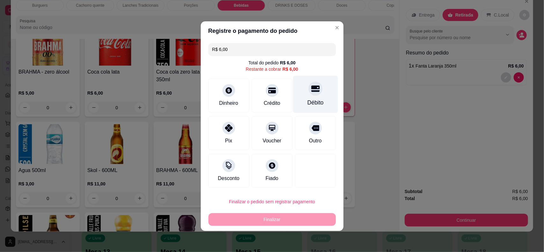
click at [312, 80] on div "Débito" at bounding box center [315, 94] width 45 height 37
type input "R$ 0,00"
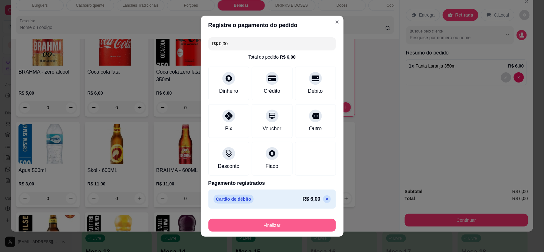
click at [312, 224] on button "Finalizar" at bounding box center [271, 225] width 127 height 13
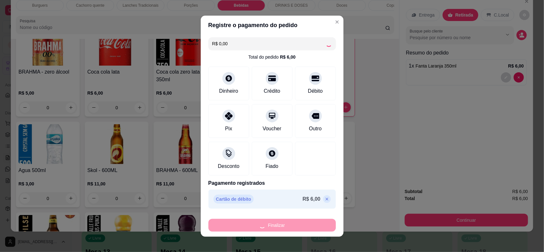
type input "0"
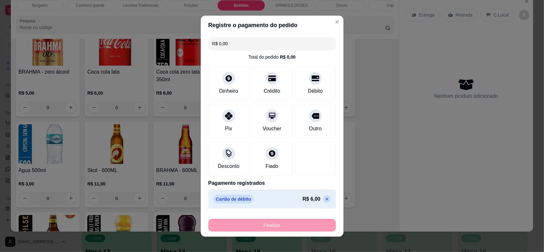
type input "-R$ 6,00"
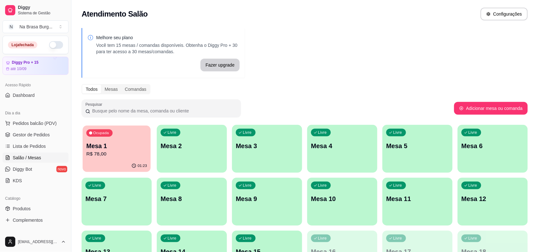
click at [107, 133] on p "Ocupada" at bounding box center [101, 133] width 16 height 5
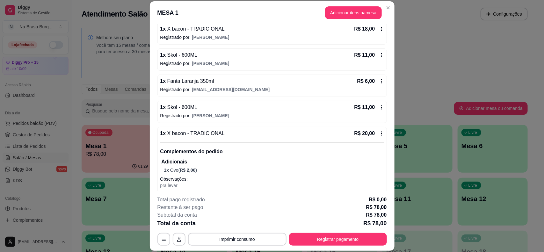
scroll to position [101, 0]
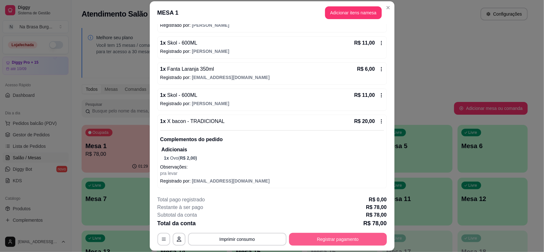
click at [325, 236] on button "Registrar pagamento" at bounding box center [338, 239] width 98 height 13
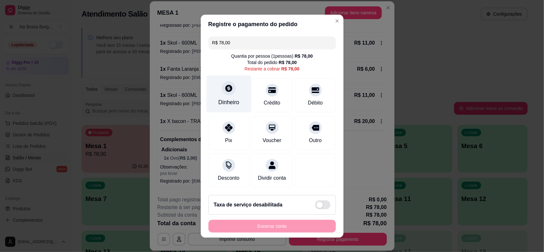
click at [224, 102] on div "Dinheiro" at bounding box center [228, 102] width 21 height 8
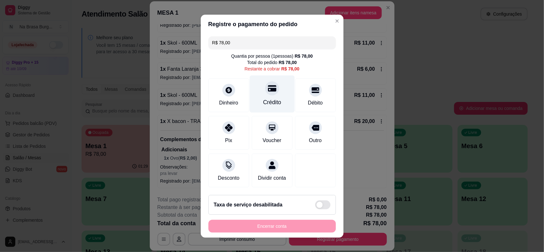
click at [269, 99] on div "Crédito" at bounding box center [272, 102] width 18 height 8
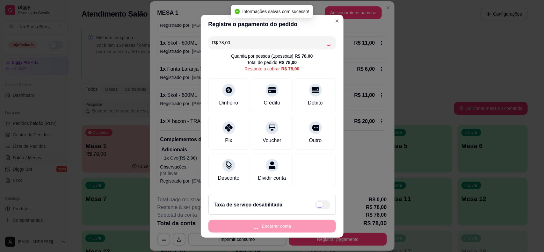
type input "R$ 0,00"
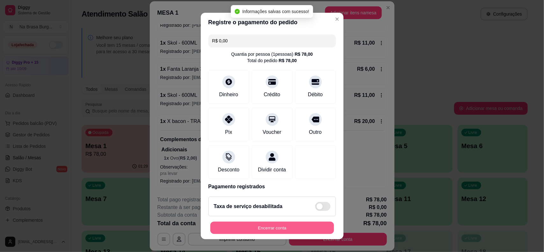
click at [296, 229] on button "Encerrar conta" at bounding box center [272, 228] width 124 height 12
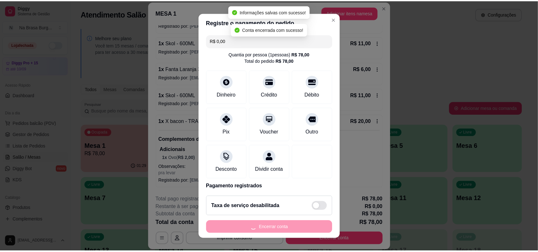
scroll to position [0, 0]
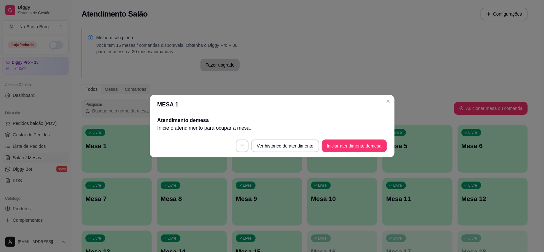
click at [295, 107] on header "MESA 1" at bounding box center [272, 104] width 245 height 19
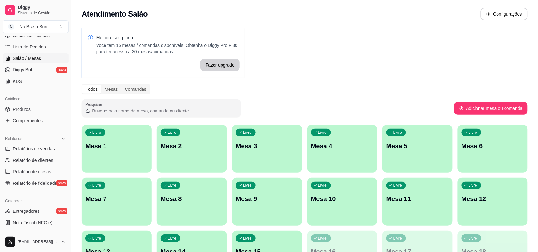
scroll to position [159, 0]
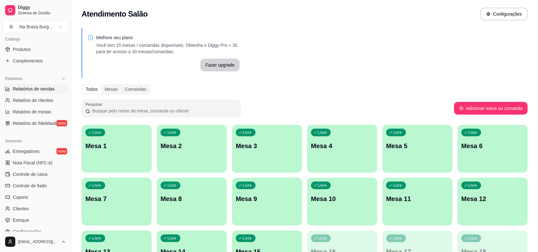
click at [44, 86] on span "Relatórios de vendas" at bounding box center [34, 89] width 42 height 6
select select "ALL"
select select "0"
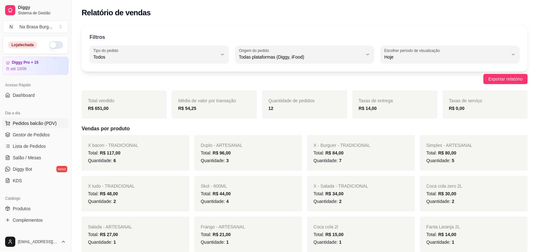
click at [45, 121] on span "Pedidos balcão (PDV)" at bounding box center [35, 123] width 44 height 6
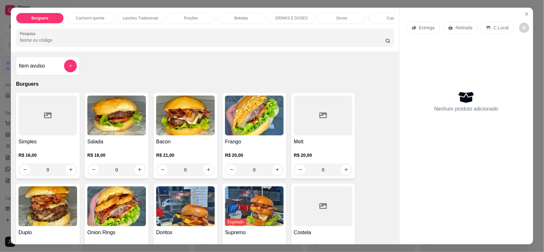
click at [4, 64] on div "Burguers Cachorro quente Lanches Tradicionais Porções Bebidas DRINKS E DOSES Do…" at bounding box center [272, 126] width 544 height 252
click at [524, 14] on icon "Close" at bounding box center [526, 13] width 5 height 5
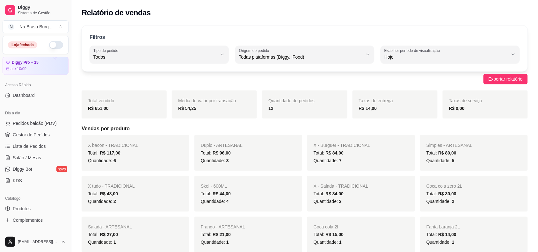
click at [3, 118] on button "Pedidos balcão (PDV)" at bounding box center [36, 123] width 66 height 10
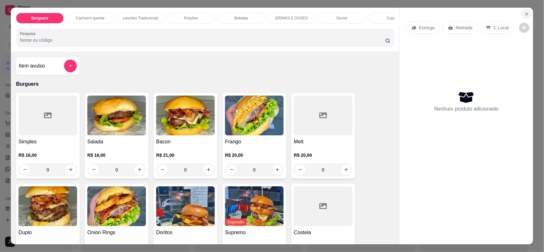
click at [524, 11] on icon "Close" at bounding box center [526, 13] width 5 height 5
